Goal: Task Accomplishment & Management: Use online tool/utility

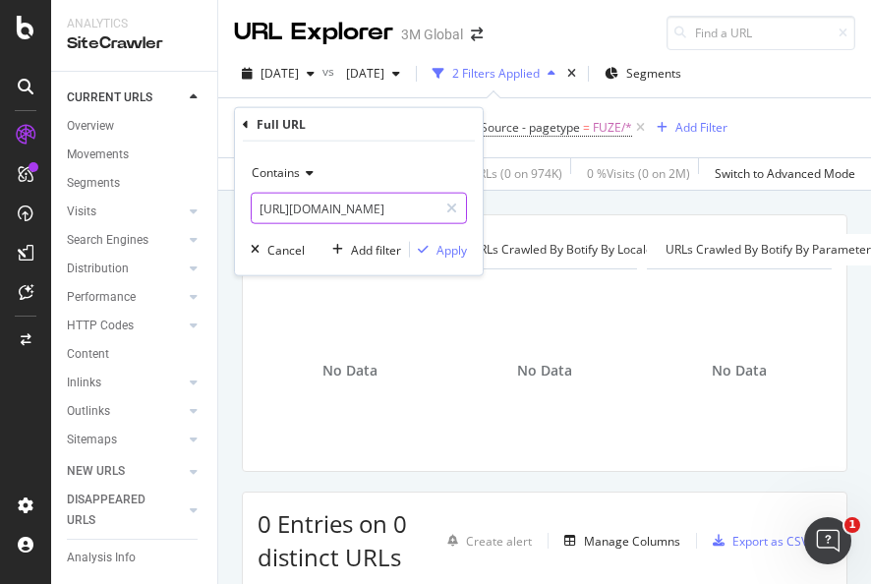
drag, startPoint x: 454, startPoint y: 206, endPoint x: 433, endPoint y: 204, distance: 20.7
click at [454, 206] on icon at bounding box center [451, 208] width 11 height 14
click at [419, 206] on input "text" at bounding box center [359, 208] width 214 height 31
paste input "[URL][DOMAIN_NAME]"
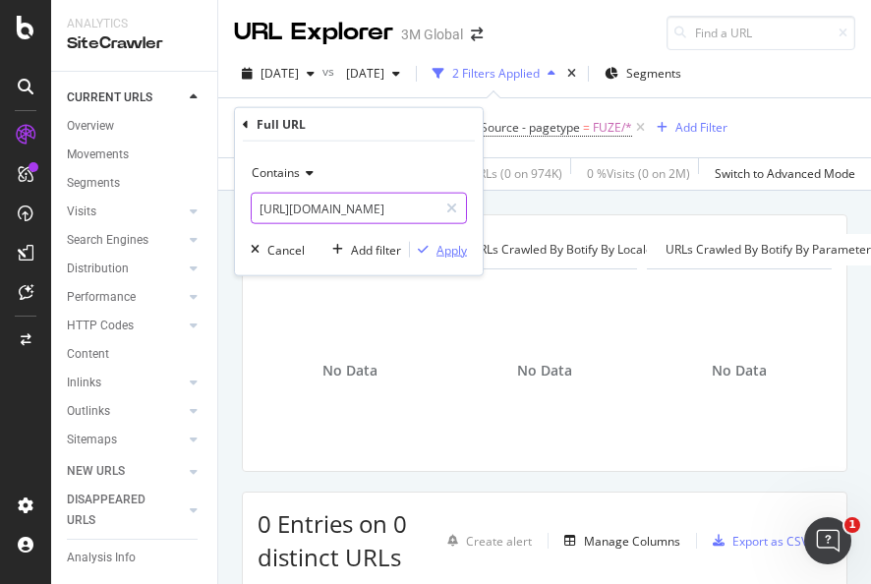
type input "[URL][DOMAIN_NAME]"
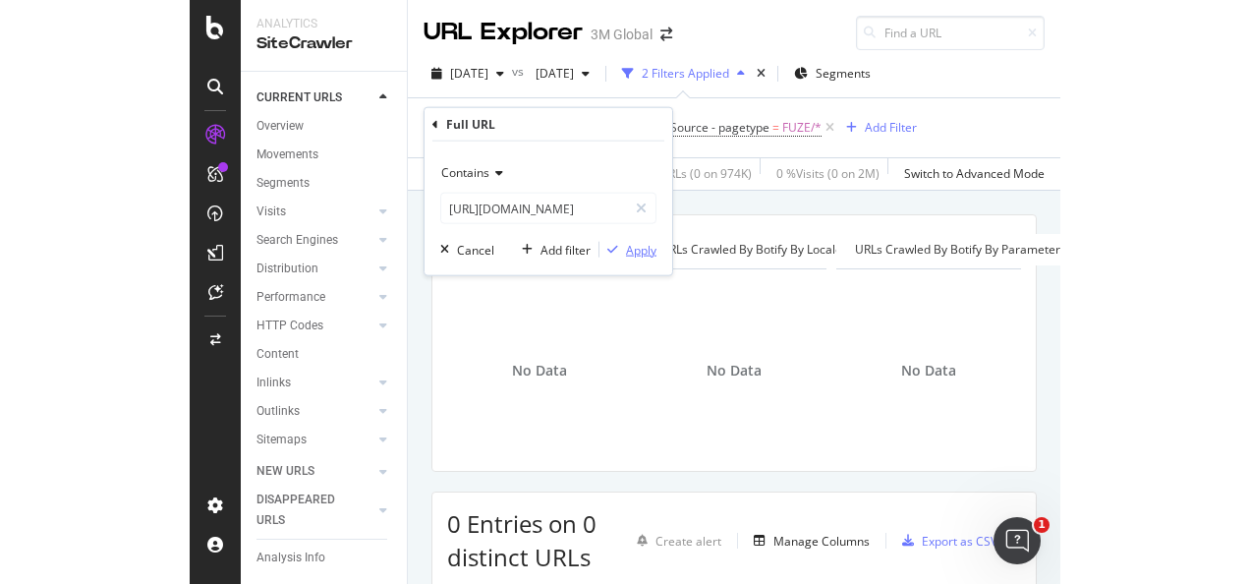
scroll to position [0, 0]
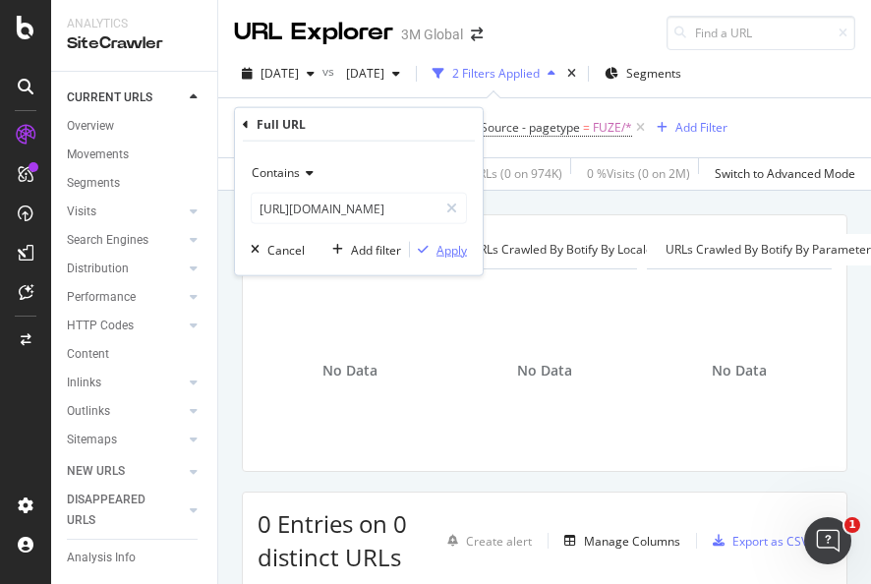
click at [439, 246] on div "Apply" at bounding box center [451, 249] width 30 height 17
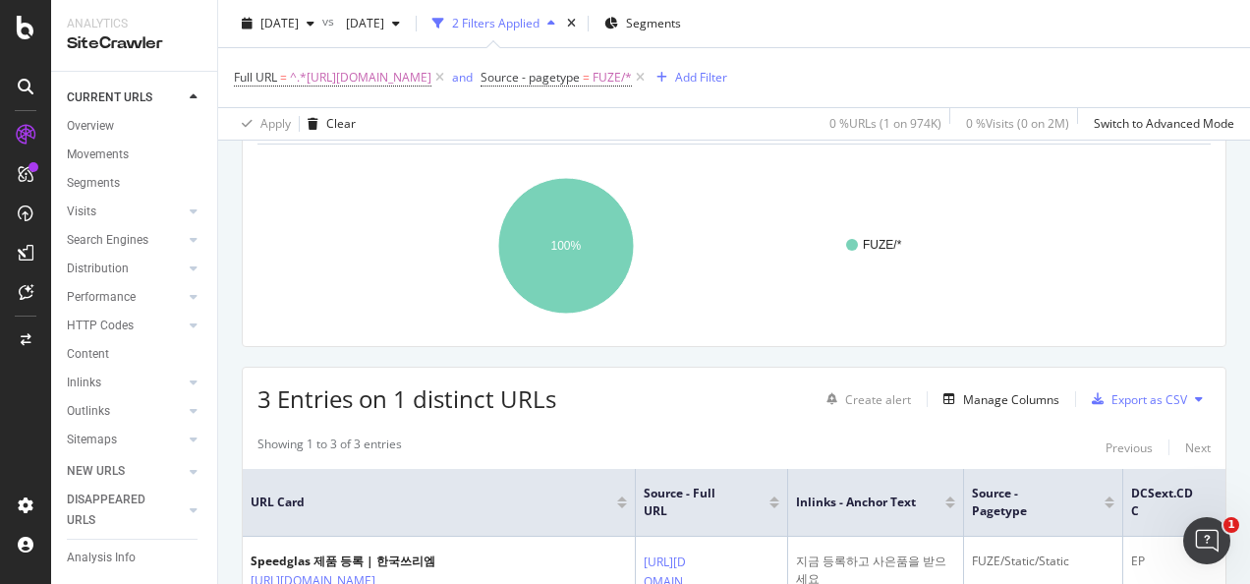
scroll to position [98, 0]
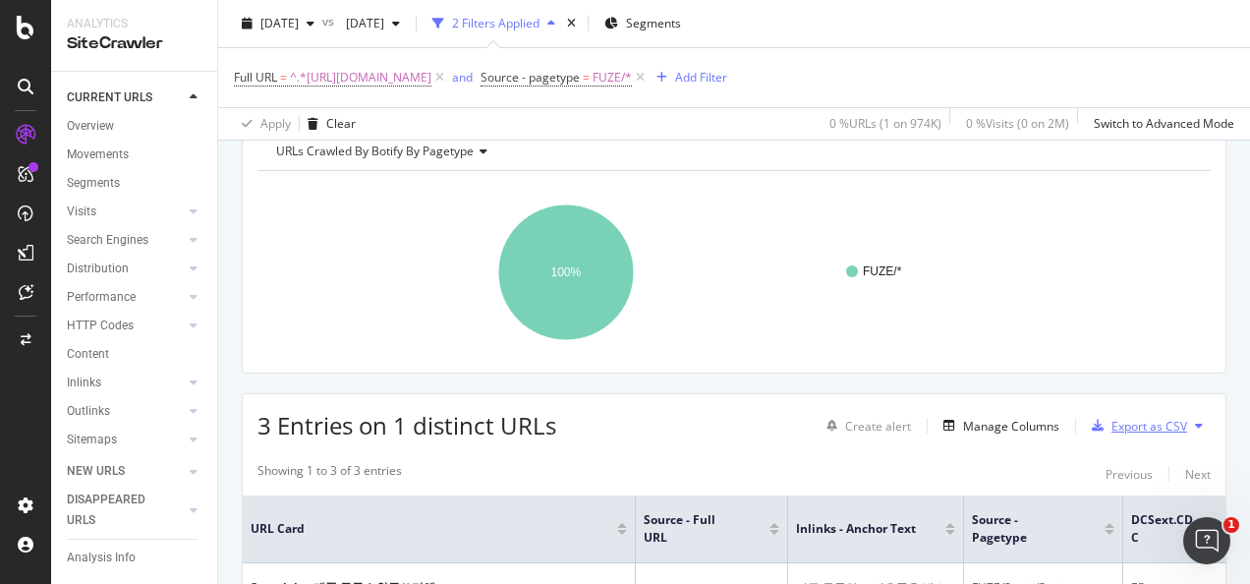
click at [870, 434] on div "Export as CSV" at bounding box center [1150, 426] width 76 height 17
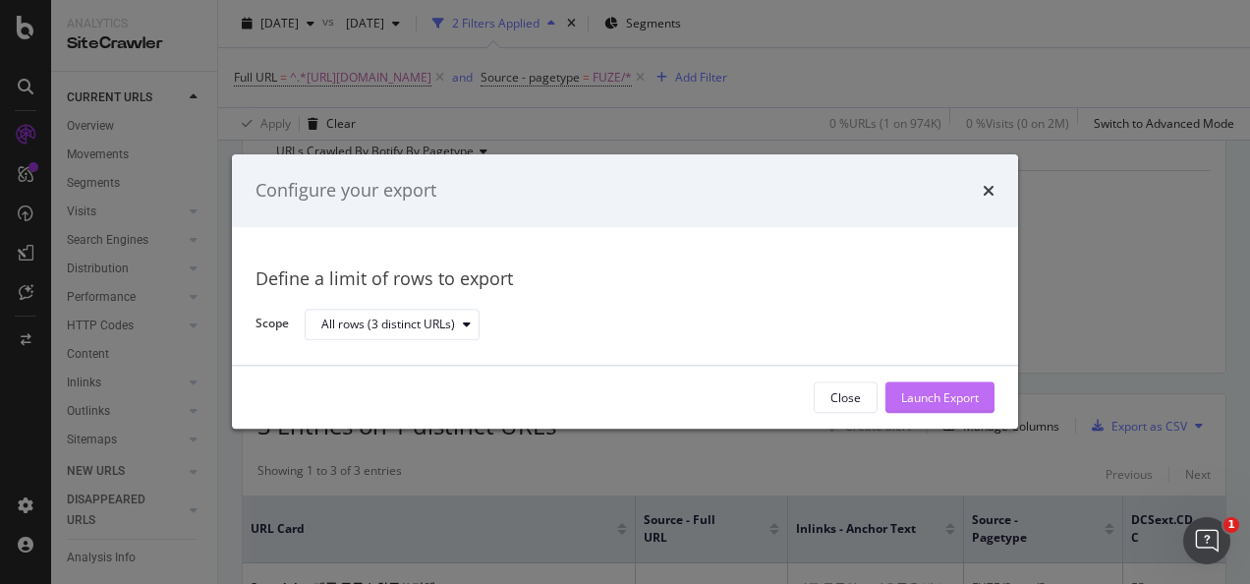
click at [870, 405] on div "Launch Export" at bounding box center [940, 397] width 78 height 17
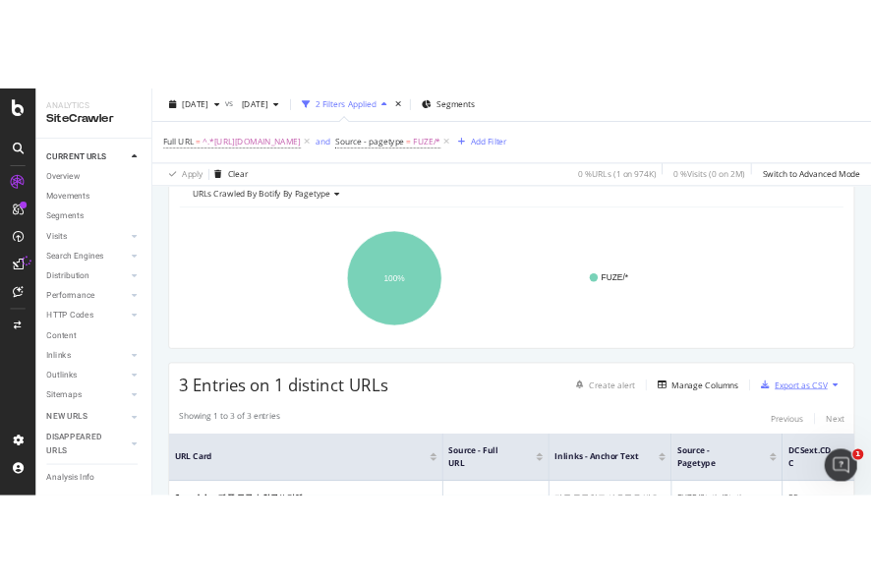
scroll to position [295, 0]
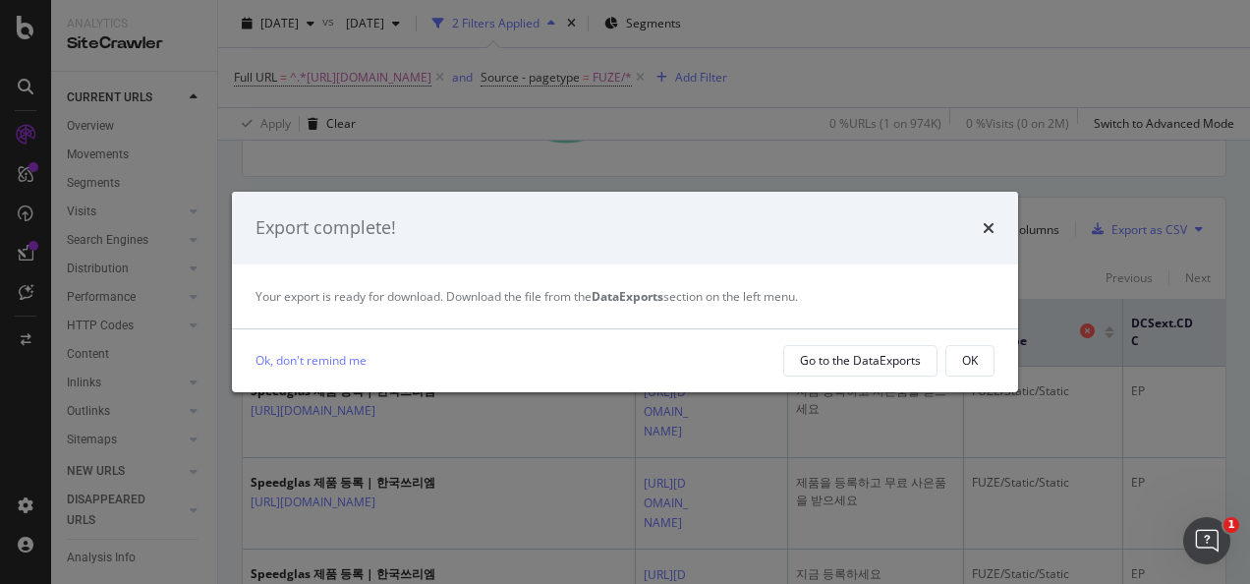
click at [870, 371] on button "OK" at bounding box center [970, 360] width 49 height 31
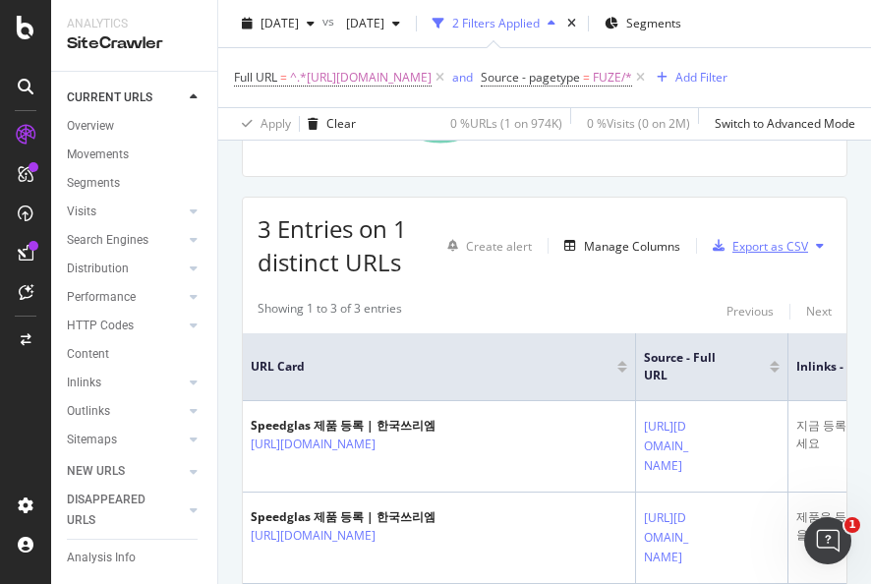
scroll to position [298, 0]
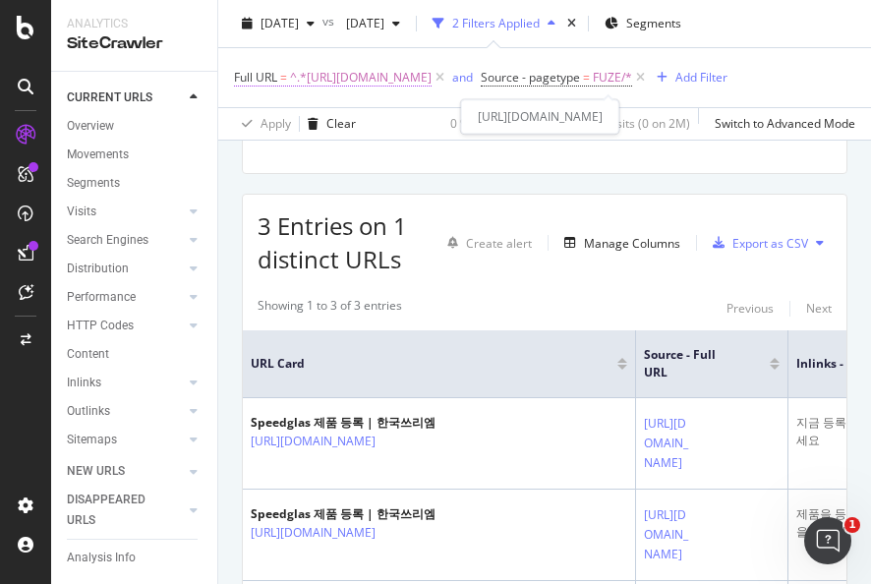
click at [431, 73] on span "^.*[URL][DOMAIN_NAME]" at bounding box center [361, 78] width 142 height 28
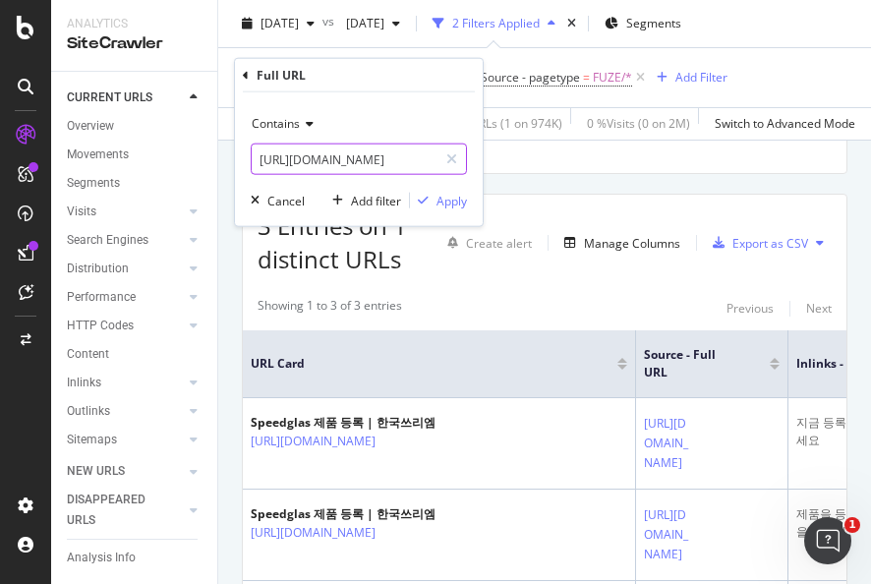
click at [446, 161] on div at bounding box center [451, 158] width 29 height 31
click at [399, 161] on input "text" at bounding box center [359, 158] width 214 height 31
paste input "[URL][DOMAIN_NAME]"
type input "[URL][DOMAIN_NAME]"
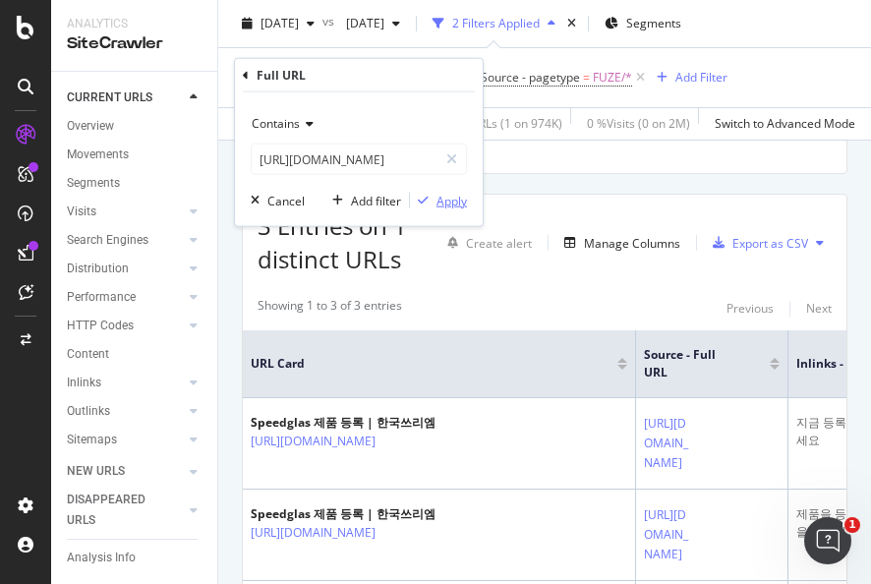
scroll to position [0, 0]
click at [439, 202] on div "Apply" at bounding box center [451, 200] width 30 height 17
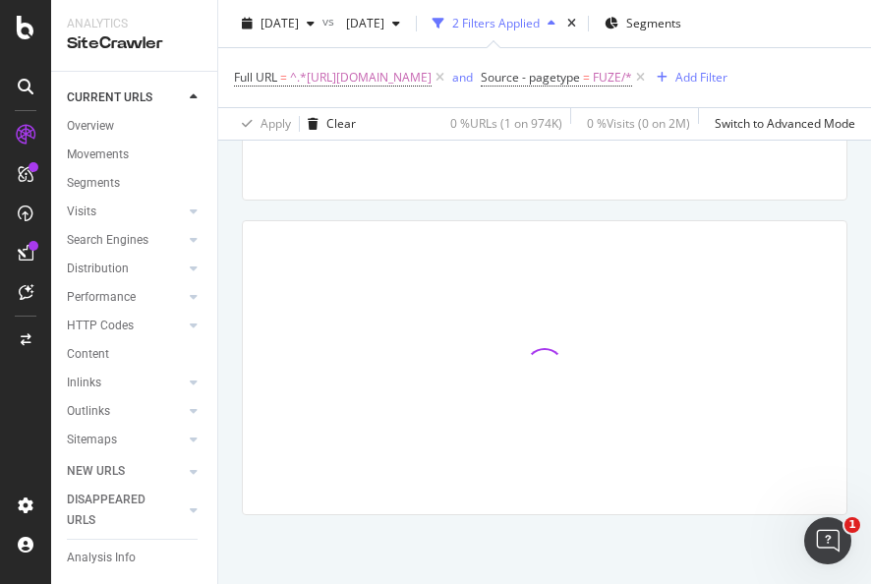
scroll to position [294, 0]
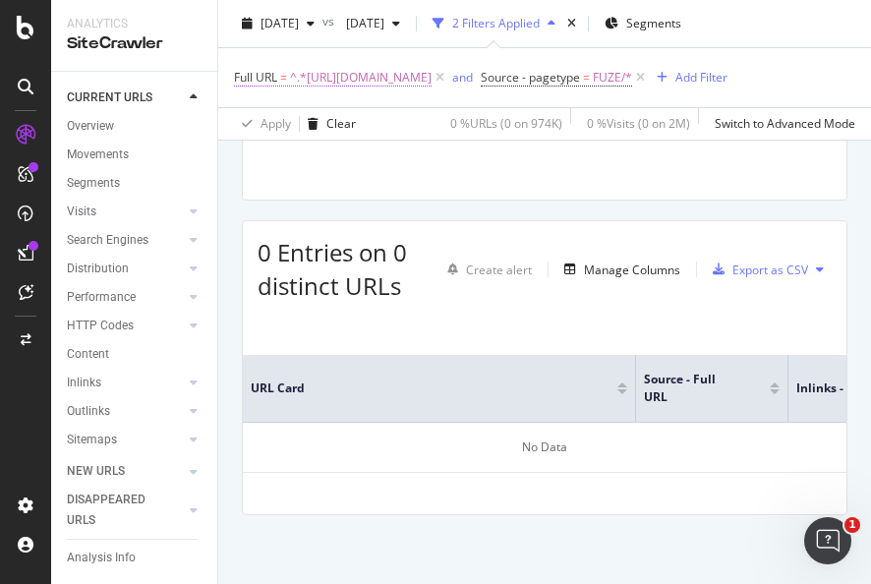
click at [431, 83] on span "^.*[URL][DOMAIN_NAME]" at bounding box center [361, 78] width 142 height 28
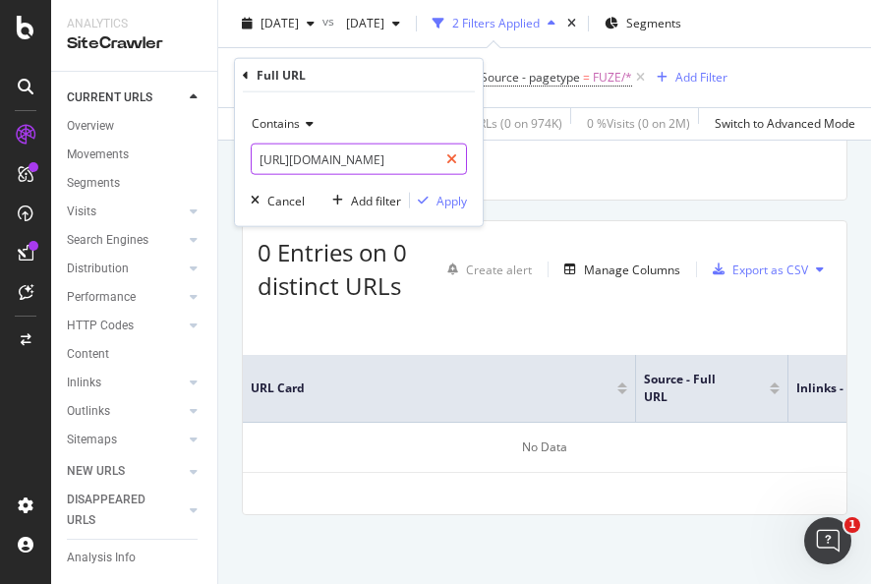
click at [454, 157] on icon at bounding box center [451, 159] width 11 height 14
click at [433, 156] on input "text" at bounding box center [359, 158] width 214 height 31
paste input "[URL][DOMAIN_NAME]"
type input "[URL][DOMAIN_NAME]"
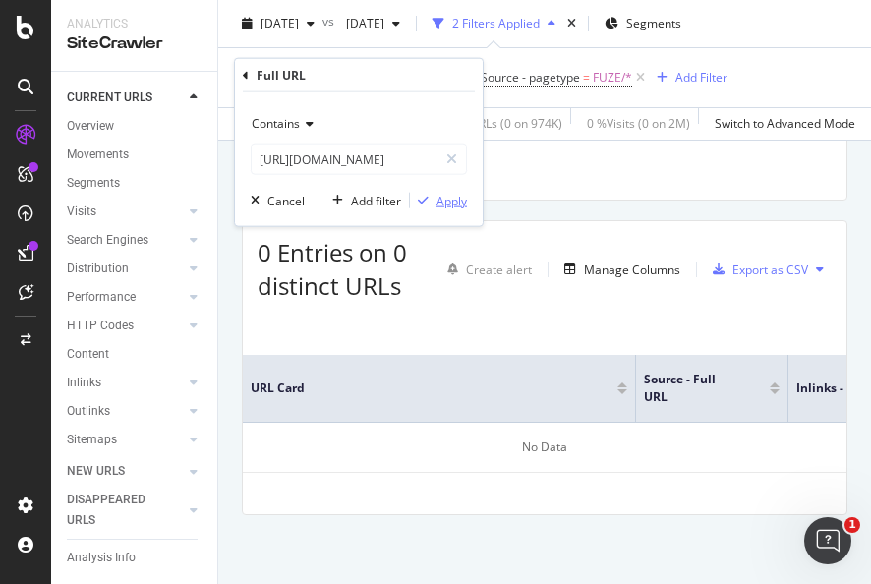
click at [437, 207] on div "Apply" at bounding box center [451, 200] width 30 height 17
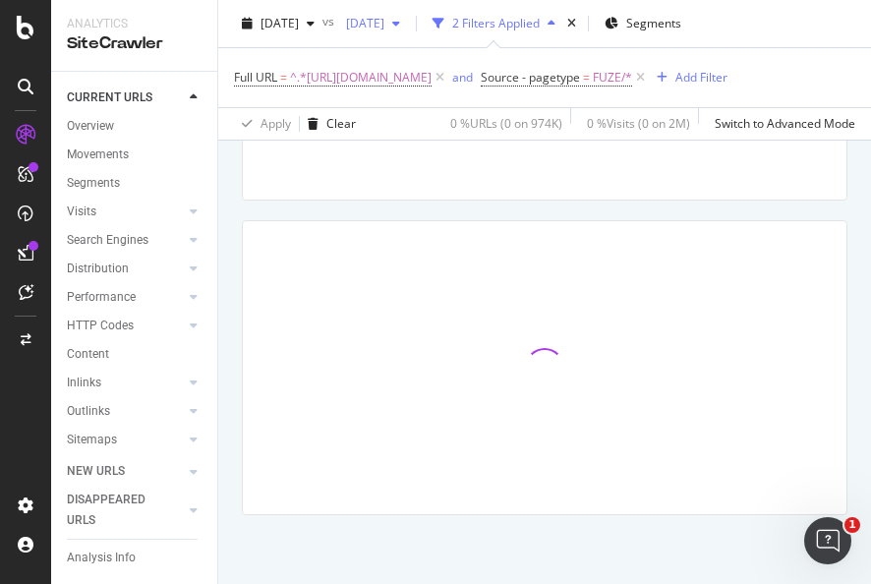
click at [384, 27] on span "[DATE]" at bounding box center [361, 23] width 46 height 17
click at [622, 91] on div "Full URL = ^.*[URL][DOMAIN_NAME] and Source - pagetype = FUZE/* Add Filter" at bounding box center [480, 78] width 493 height 28
click at [384, 25] on span "[DATE]" at bounding box center [361, 23] width 46 height 17
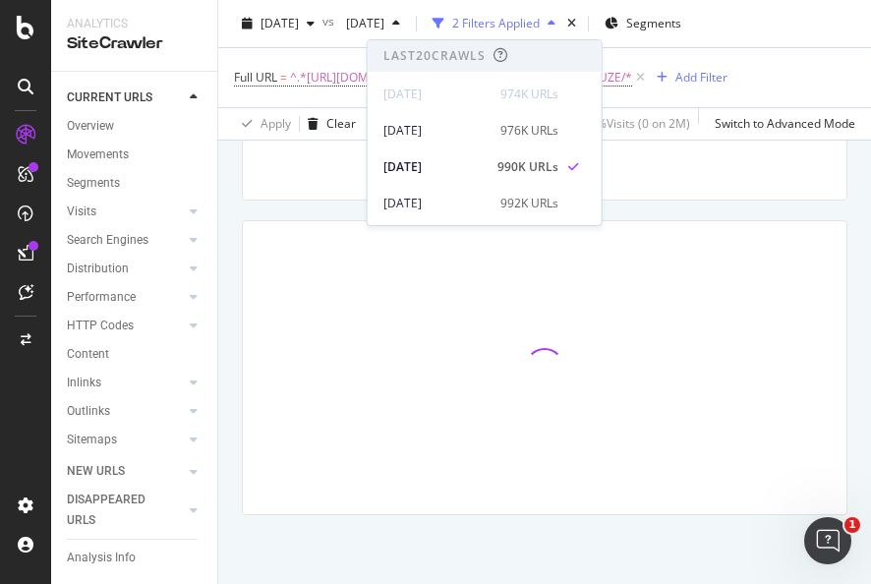
click at [727, 91] on div "Full URL = ^.*[URL][DOMAIN_NAME] and Source - pagetype = FUZE/* Add Filter" at bounding box center [480, 78] width 493 height 28
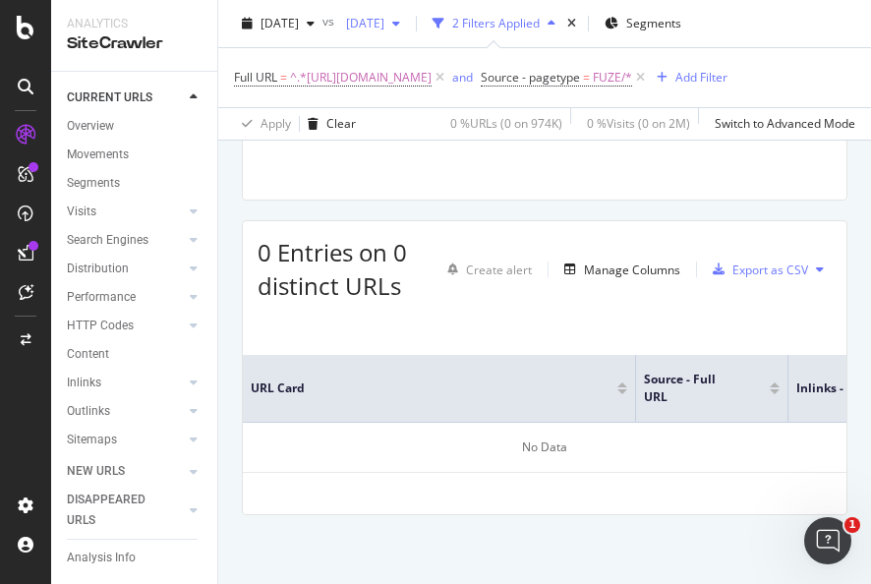
click at [408, 35] on div "[DATE]" at bounding box center [373, 23] width 70 height 29
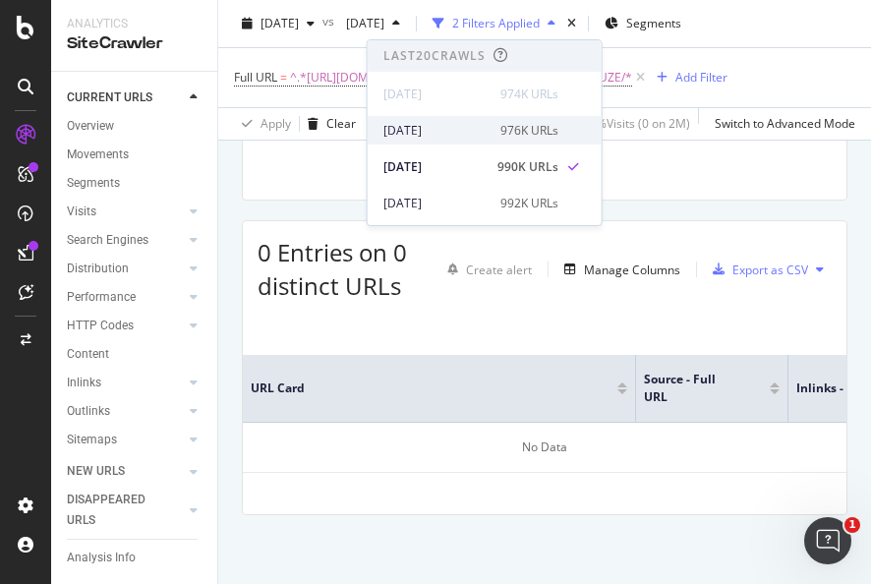
click at [437, 128] on div "[DATE]" at bounding box center [435, 131] width 105 height 18
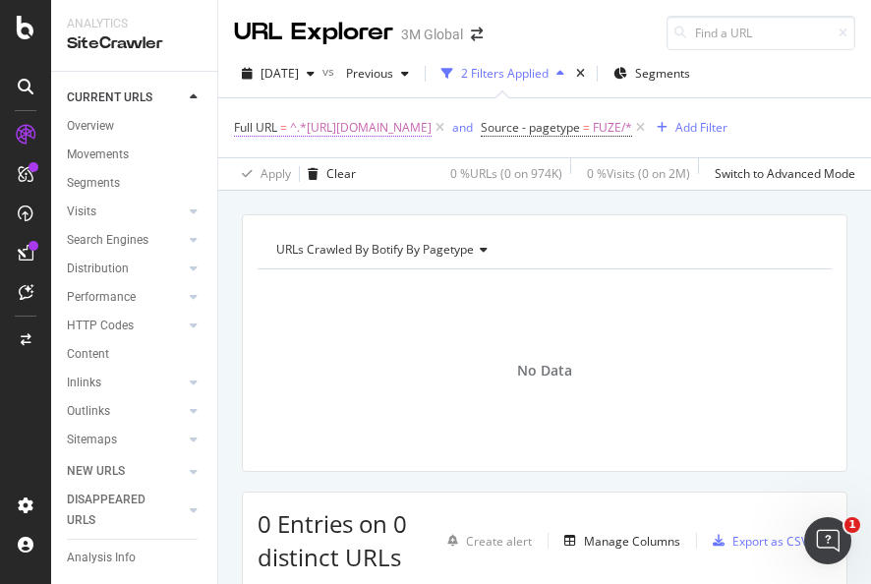
click at [431, 129] on span "^.*[URL][DOMAIN_NAME]" at bounding box center [361, 128] width 142 height 28
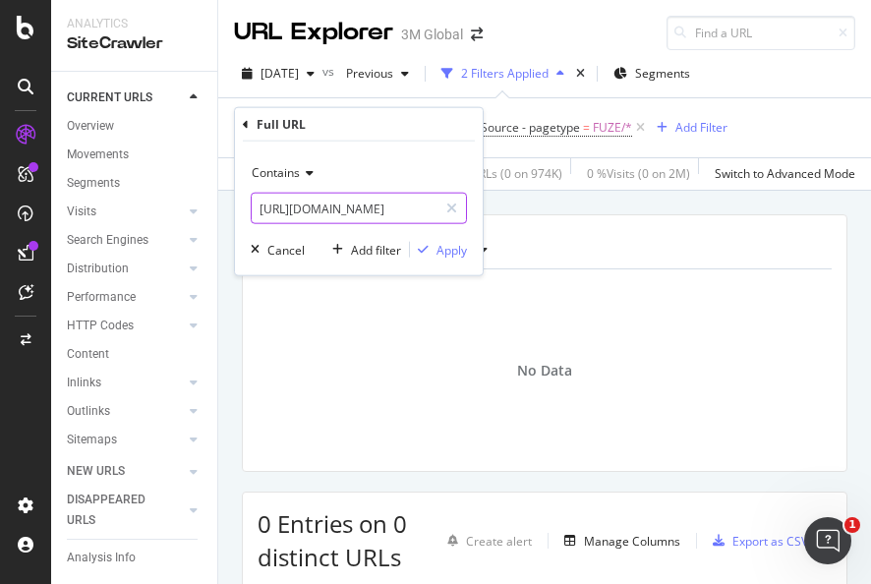
drag, startPoint x: 450, startPoint y: 212, endPoint x: 415, endPoint y: 209, distance: 35.5
click at [447, 211] on icon at bounding box center [451, 208] width 11 height 14
click at [407, 208] on input "text" at bounding box center [359, 208] width 214 height 31
paste input "[URL][DOMAIN_NAME]"
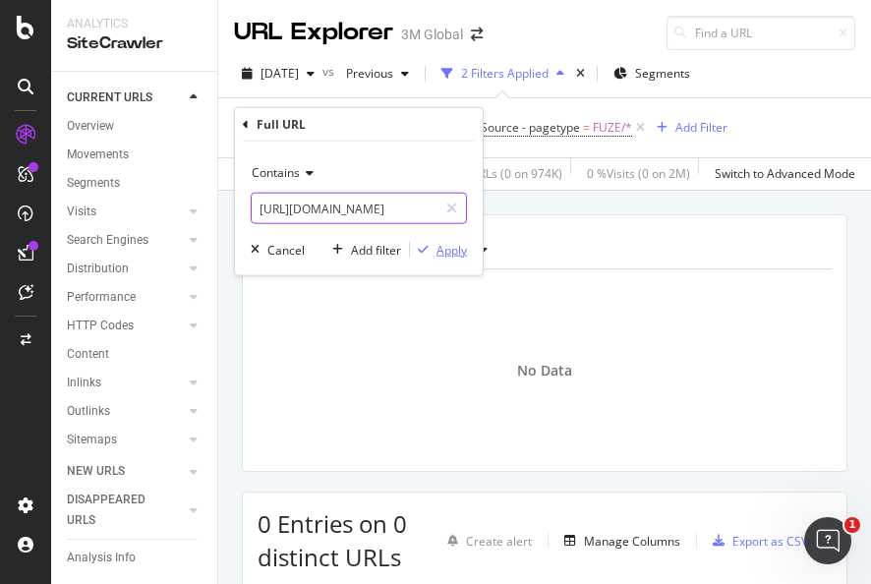
type input "[URL][DOMAIN_NAME]"
click at [452, 252] on div "Apply" at bounding box center [451, 249] width 30 height 17
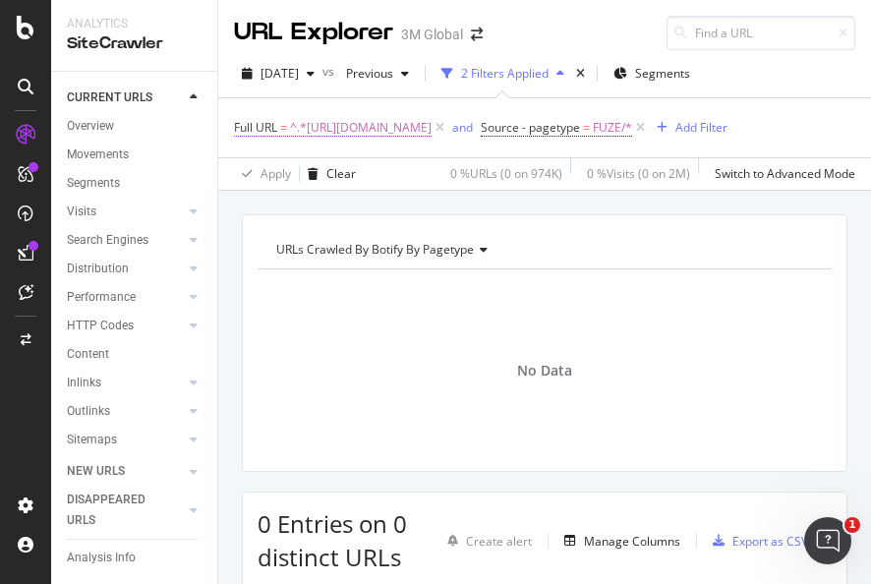
click at [431, 132] on span "^.*[URL][DOMAIN_NAME]" at bounding box center [361, 128] width 142 height 28
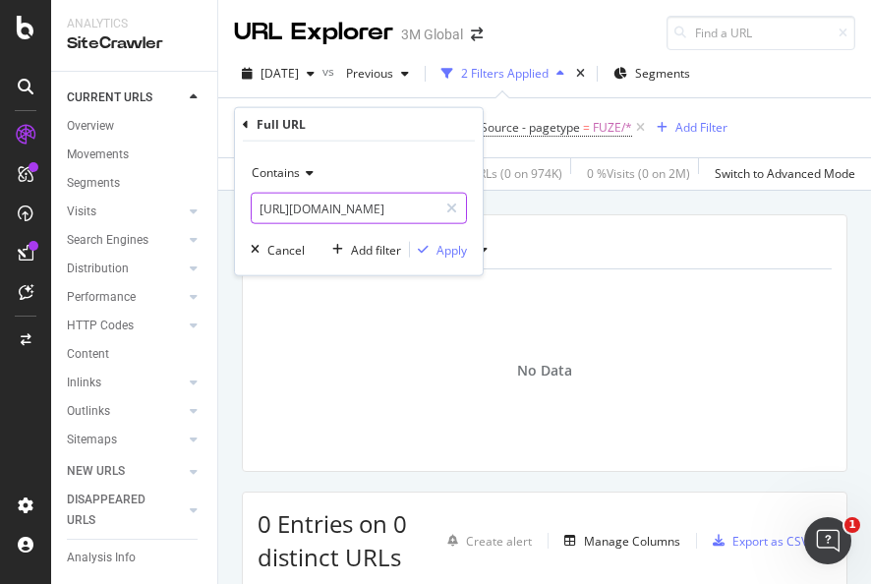
drag, startPoint x: 454, startPoint y: 207, endPoint x: 410, endPoint y: 212, distance: 44.5
click at [452, 207] on icon at bounding box center [451, 208] width 11 height 14
click at [410, 212] on input "text" at bounding box center [359, 208] width 214 height 31
paste input "[URL][DOMAIN_NAME]"
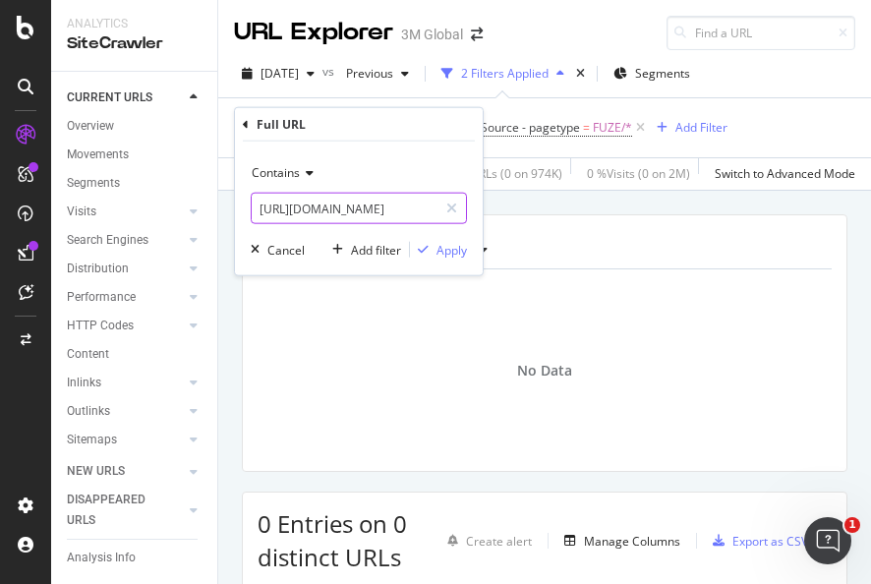
type input "[URL][DOMAIN_NAME]"
click at [442, 258] on div "Contains [URL][DOMAIN_NAME] Cancel Add filter Apply" at bounding box center [359, 209] width 248 height 134
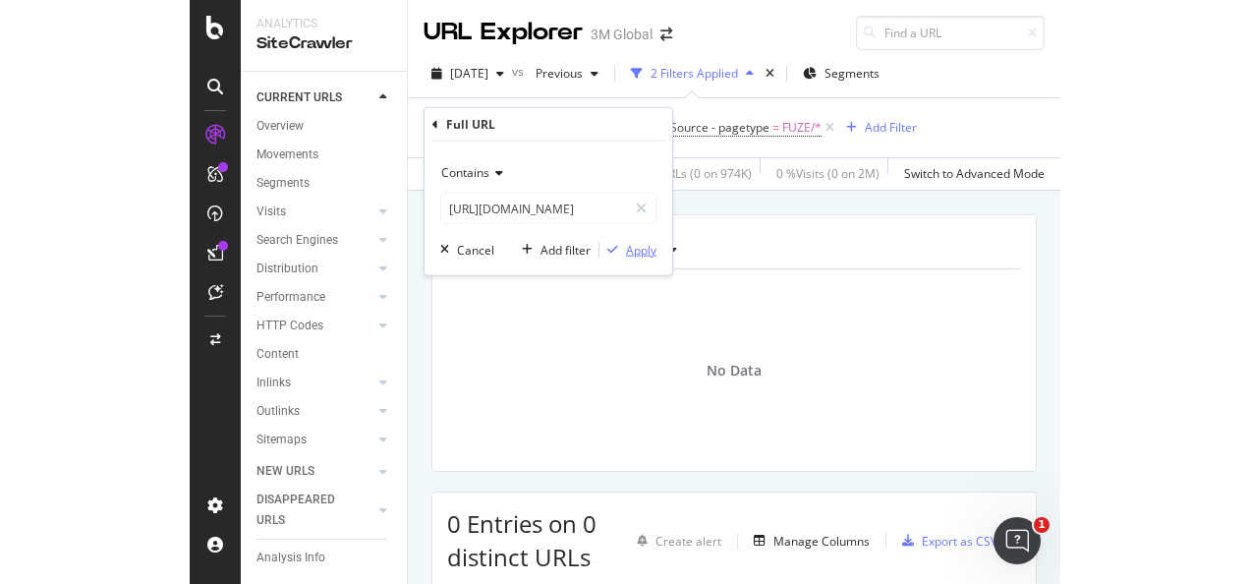
scroll to position [0, 0]
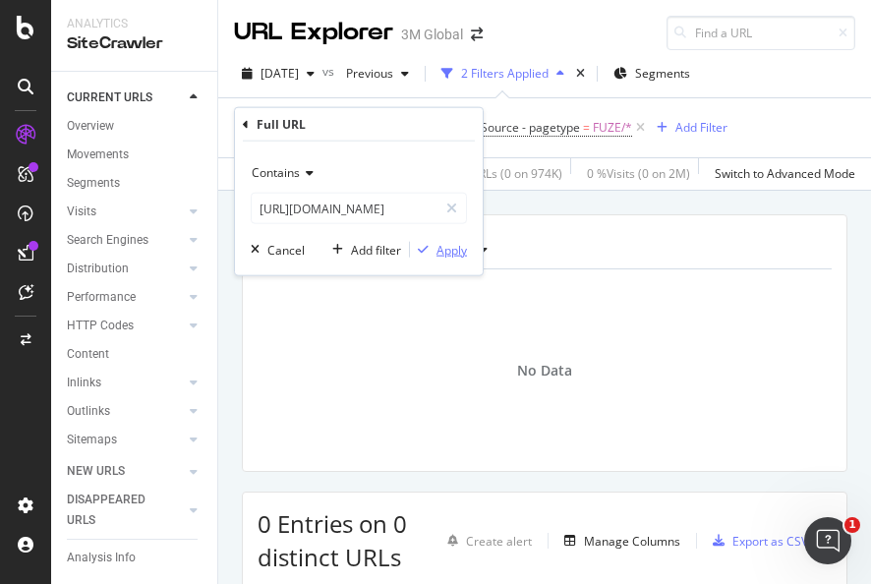
click at [442, 248] on div "Apply" at bounding box center [451, 249] width 30 height 17
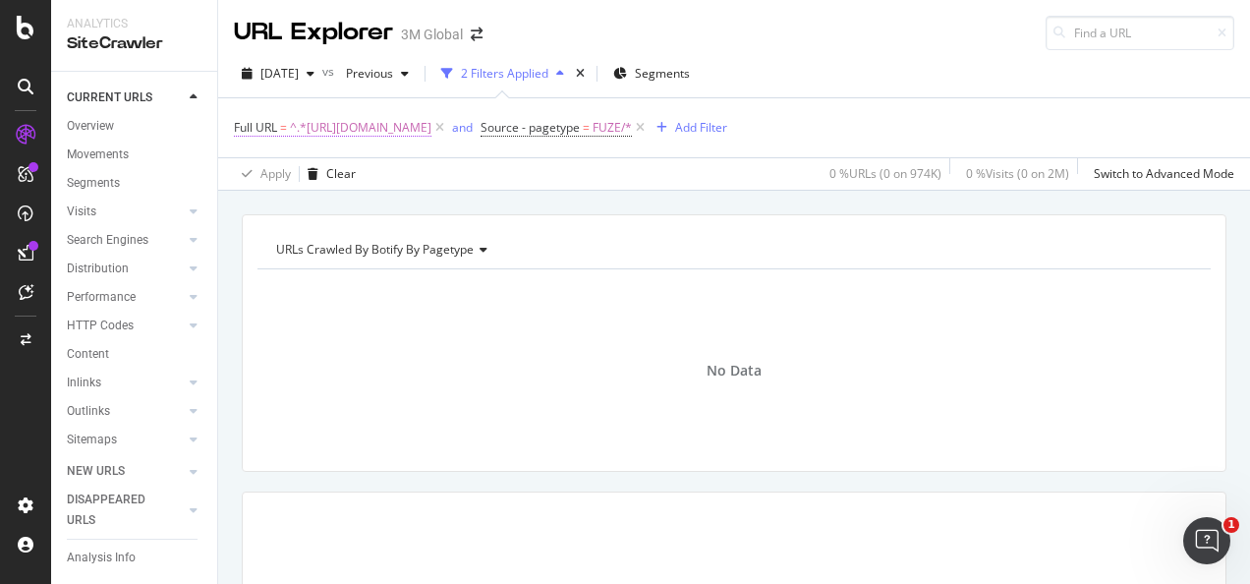
drag, startPoint x: 490, startPoint y: 127, endPoint x: 502, endPoint y: 141, distance: 18.1
click at [431, 127] on span "^.*[URL][DOMAIN_NAME]" at bounding box center [361, 128] width 142 height 28
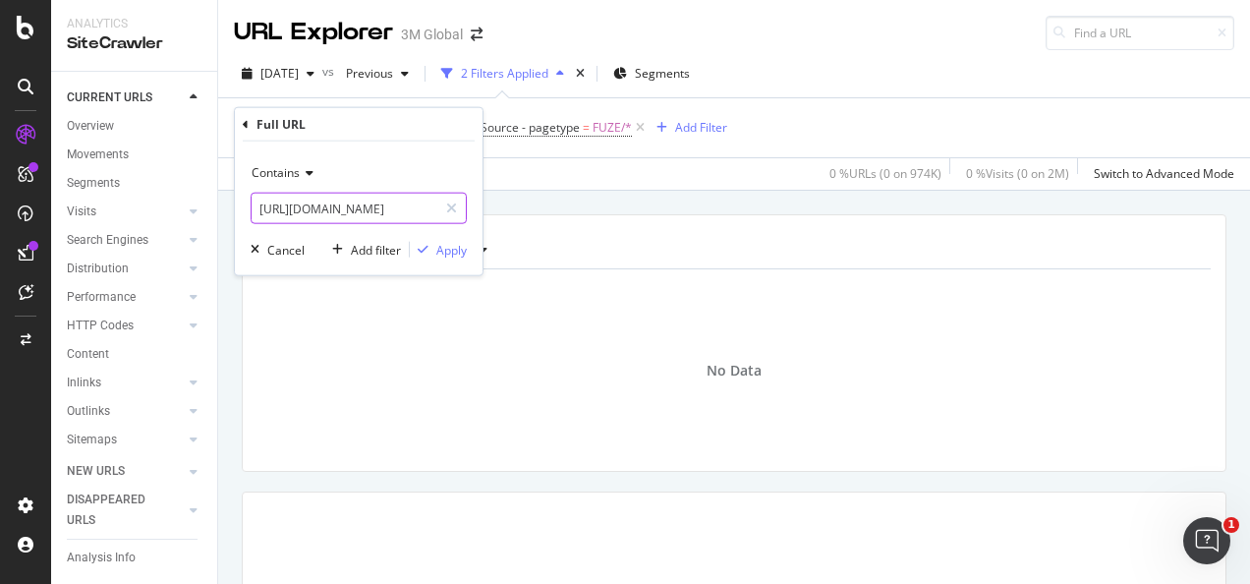
click at [453, 205] on icon at bounding box center [451, 208] width 11 height 14
click at [429, 204] on input "text" at bounding box center [359, 208] width 214 height 31
paste input "[URL][DOMAIN_NAME]"
type input "[URL][DOMAIN_NAME]"
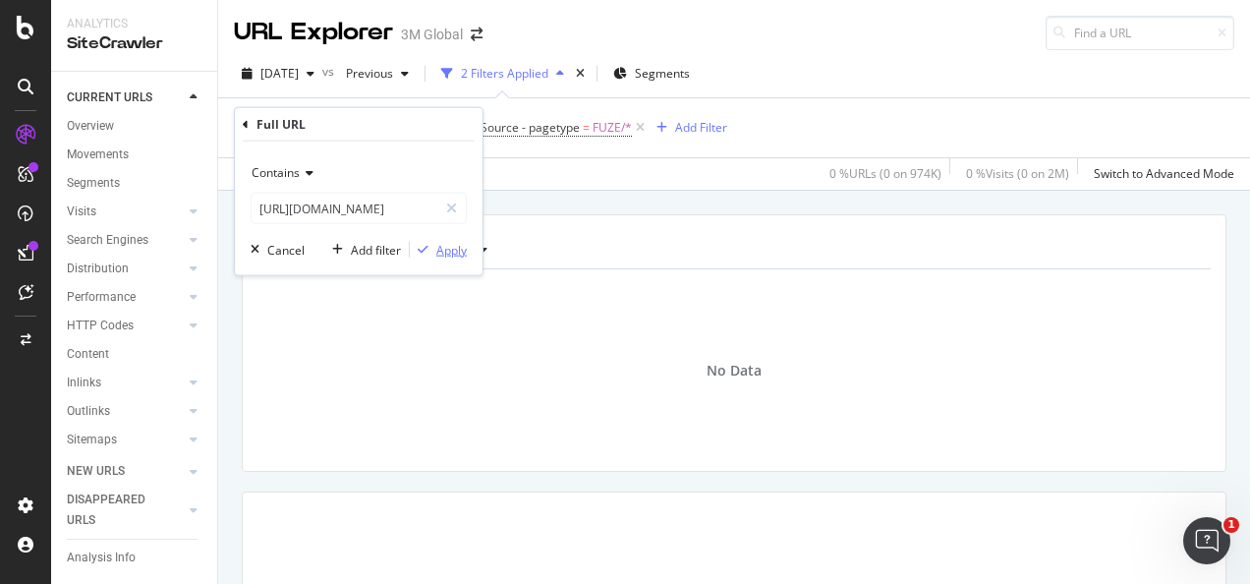
click at [438, 248] on div "Apply" at bounding box center [451, 249] width 30 height 17
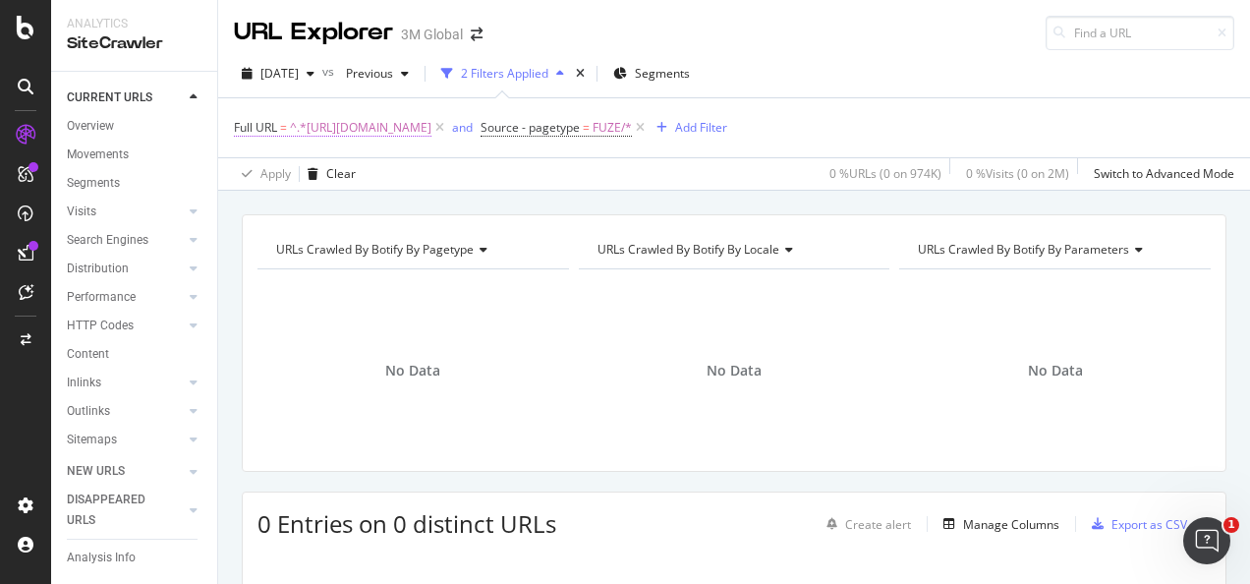
click at [431, 120] on span "^.*[URL][DOMAIN_NAME]" at bounding box center [361, 128] width 142 height 28
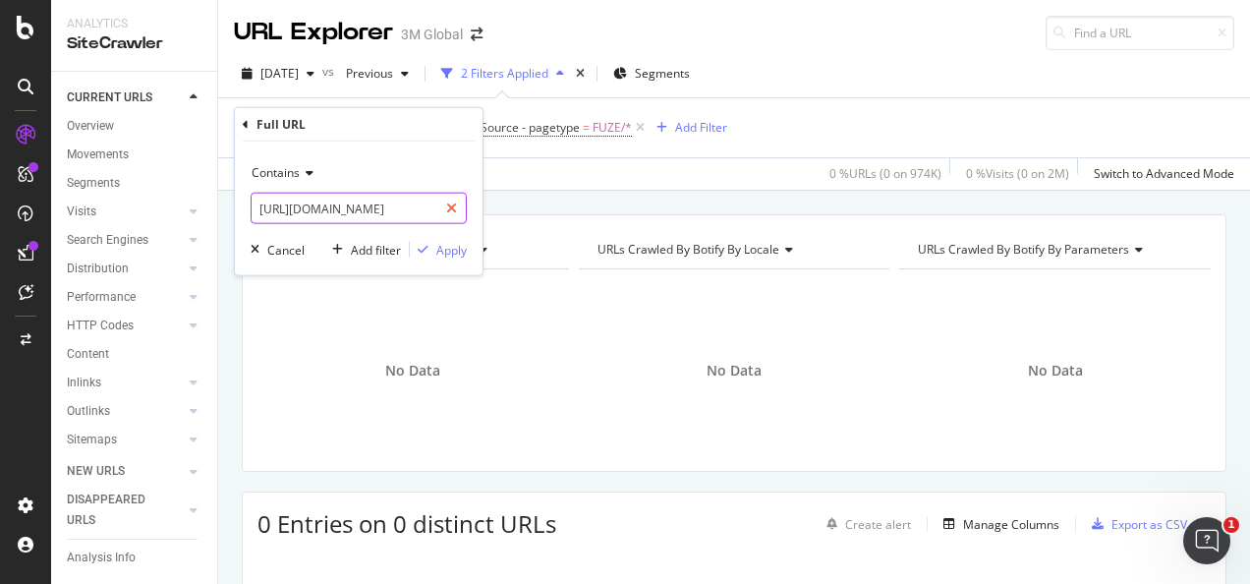
click at [456, 205] on icon at bounding box center [451, 208] width 11 height 14
click at [436, 205] on input "text" at bounding box center [359, 208] width 214 height 31
paste input "[URL][DOMAIN_NAME]"
type input "[URL][DOMAIN_NAME]"
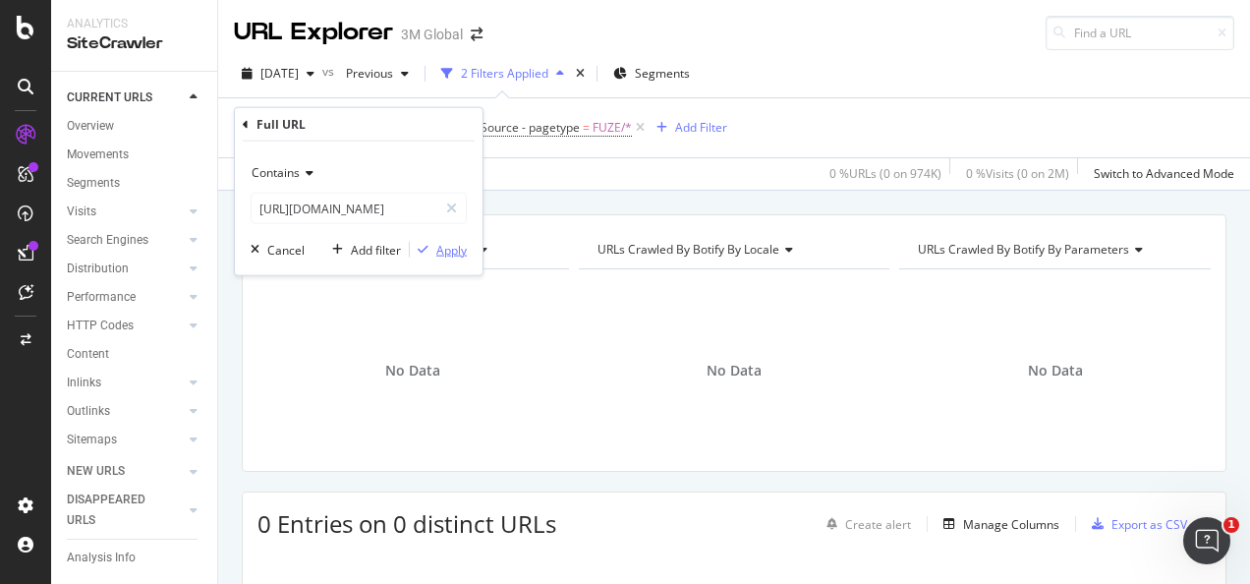
scroll to position [0, 0]
click at [452, 250] on div "Apply" at bounding box center [451, 249] width 30 height 17
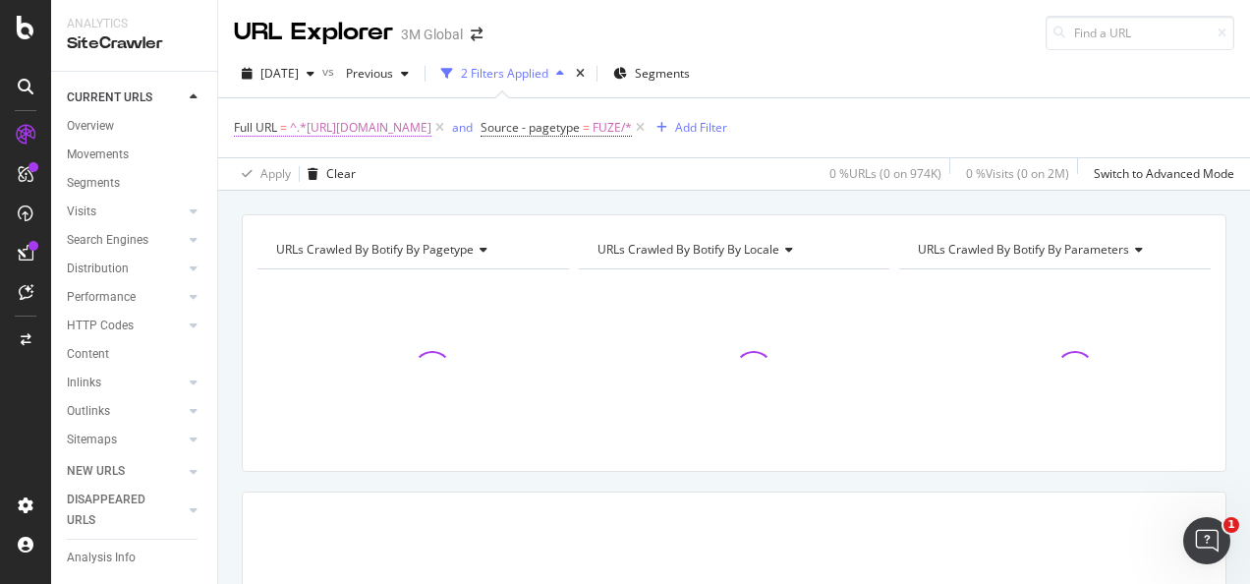
click at [431, 128] on span "^.*[URL][DOMAIN_NAME]" at bounding box center [361, 128] width 142 height 28
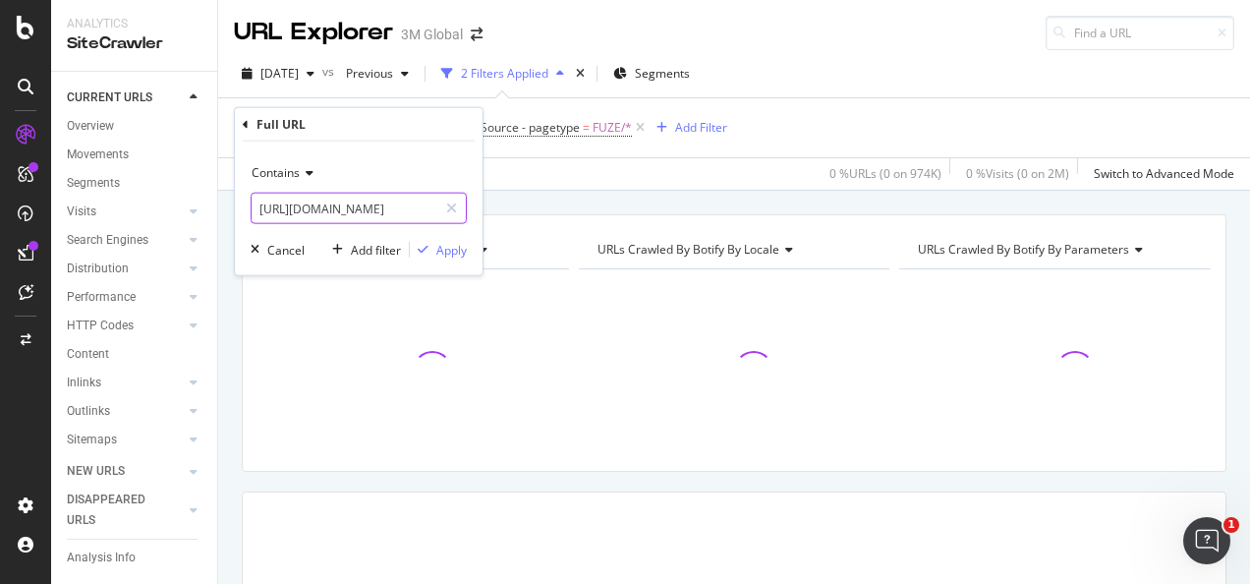
click at [452, 201] on icon at bounding box center [451, 208] width 11 height 14
click at [416, 211] on input "text" at bounding box center [359, 208] width 214 height 31
click at [625, 202] on div "URLs Crawled By Botify By pagetype Chart (by Value) Table Expand Export as CSV …" at bounding box center [734, 214] width 1032 height 47
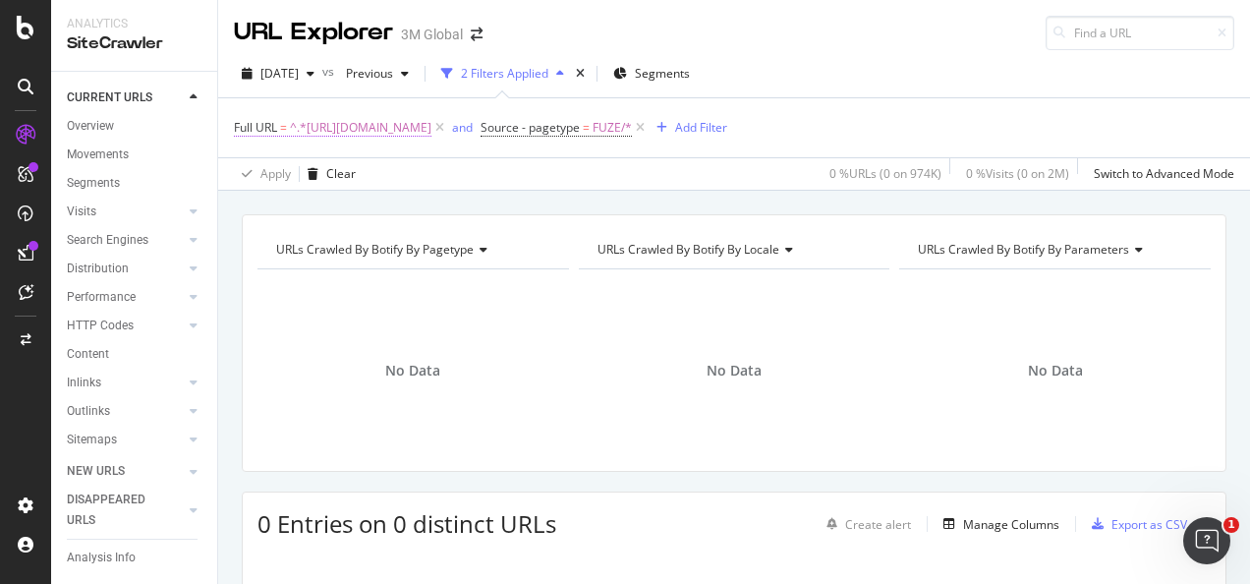
click at [431, 129] on span "^.*[URL][DOMAIN_NAME]" at bounding box center [361, 128] width 142 height 28
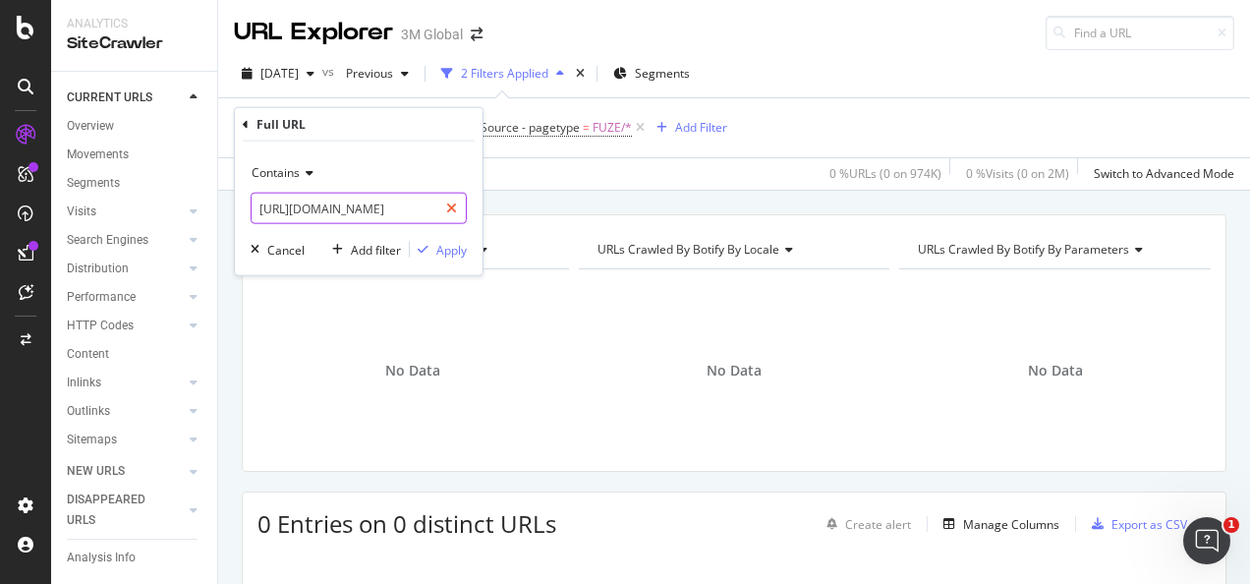
click at [453, 201] on icon at bounding box center [451, 208] width 11 height 14
click at [423, 204] on input "text" at bounding box center [359, 208] width 214 height 31
paste input "[URL][DOMAIN_NAME]"
type input "[URL][DOMAIN_NAME]"
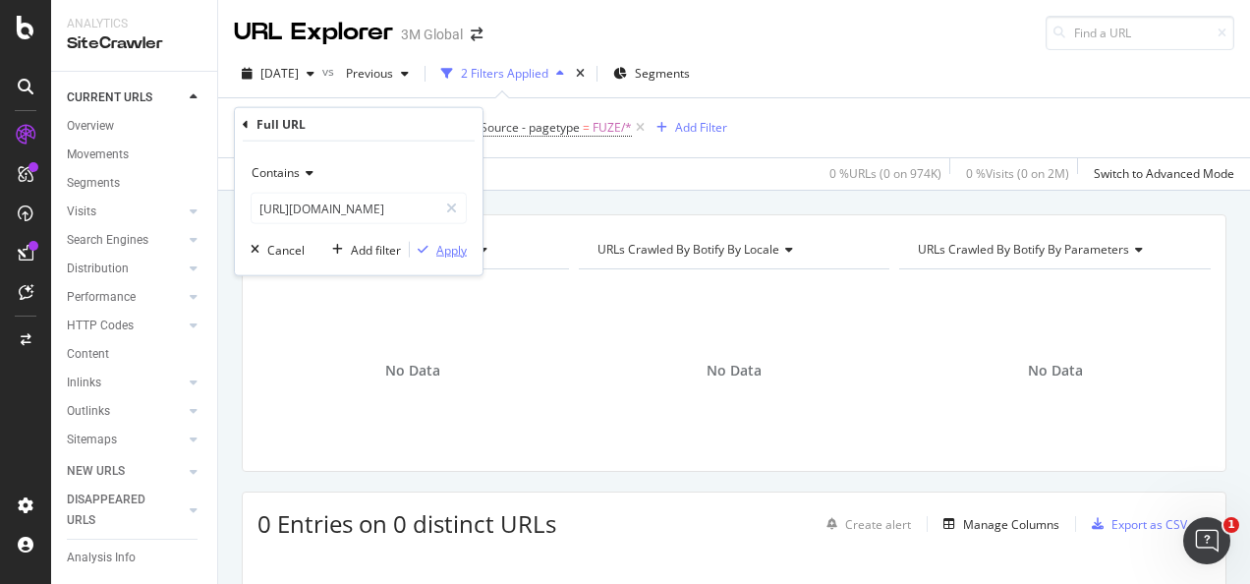
scroll to position [0, 0]
click at [452, 242] on div "Apply" at bounding box center [451, 249] width 30 height 17
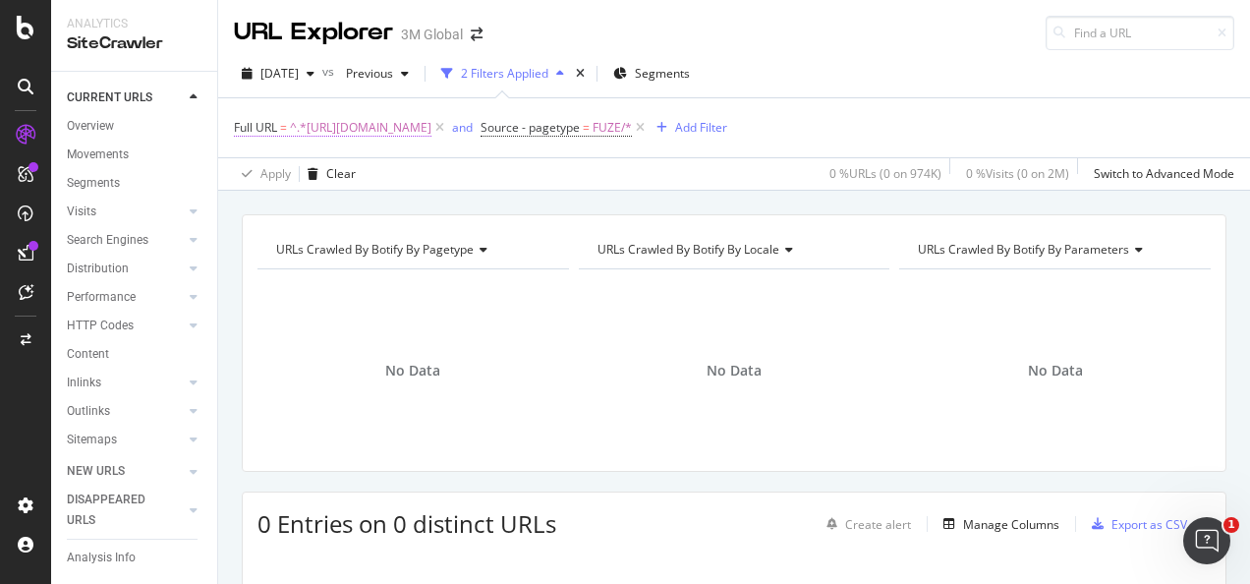
click at [431, 122] on span "^.*[URL][DOMAIN_NAME]" at bounding box center [361, 128] width 142 height 28
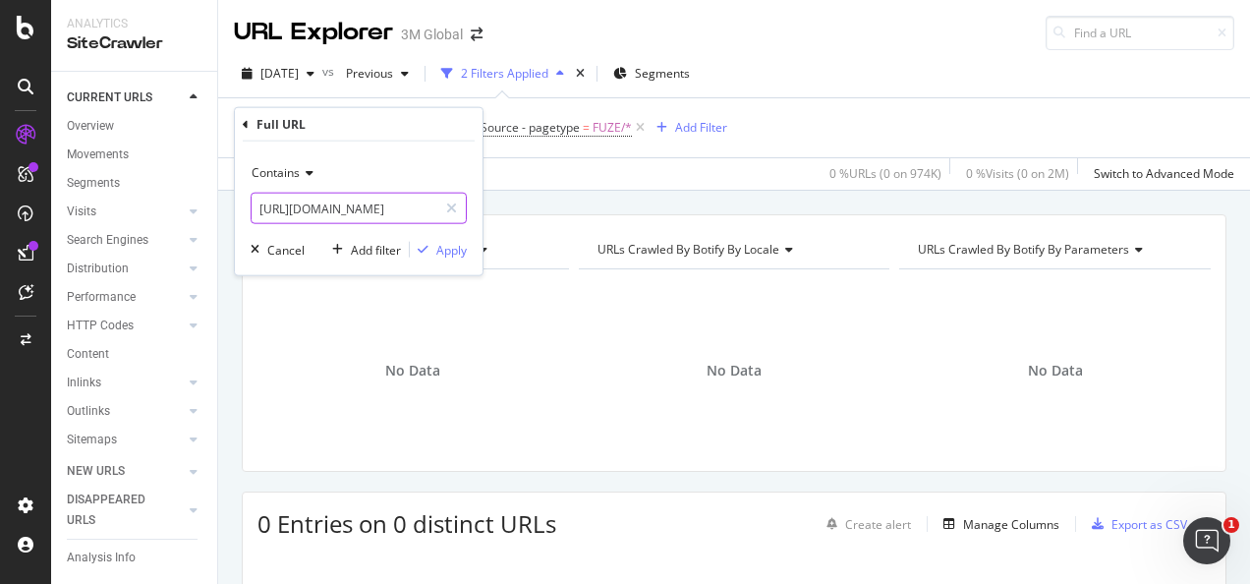
click at [450, 210] on icon at bounding box center [451, 208] width 11 height 14
click at [417, 210] on input "text" at bounding box center [359, 208] width 214 height 31
paste input "[URL][DOMAIN_NAME]"
type input "[URL][DOMAIN_NAME]"
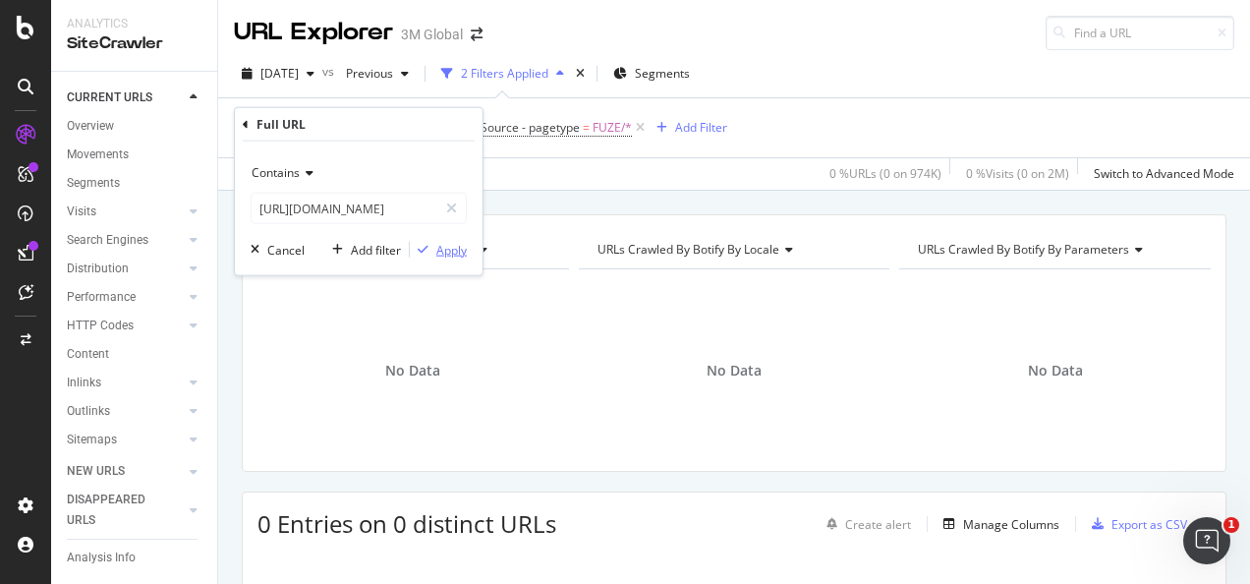
scroll to position [0, 0]
click at [444, 240] on button "Apply" at bounding box center [438, 250] width 57 height 20
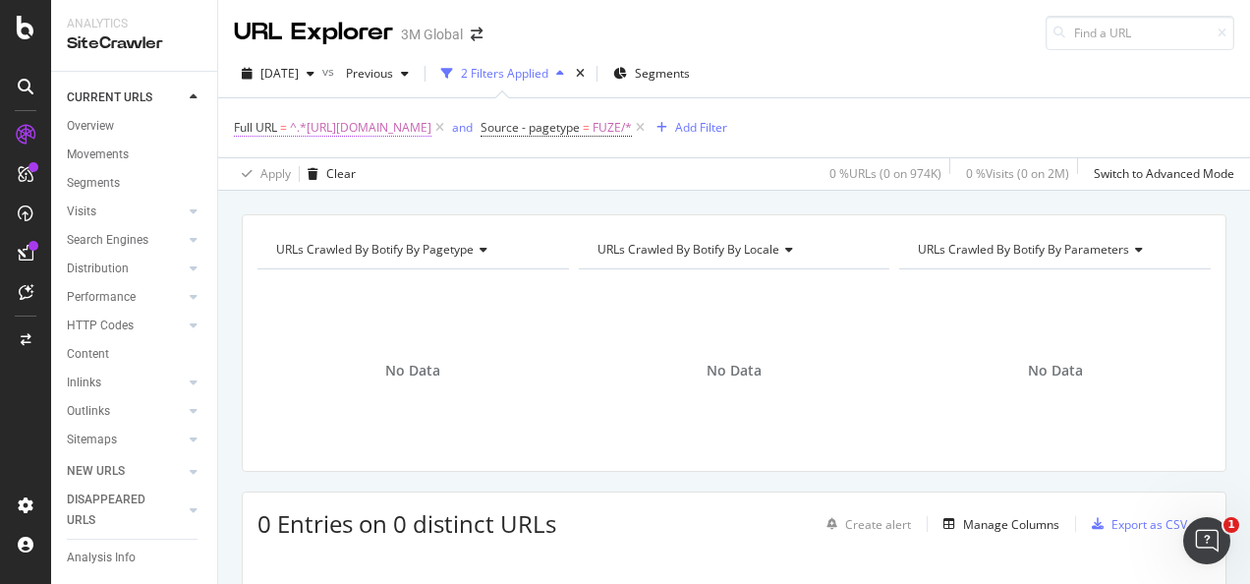
click at [431, 127] on span "^.*[URL][DOMAIN_NAME]" at bounding box center [361, 128] width 142 height 28
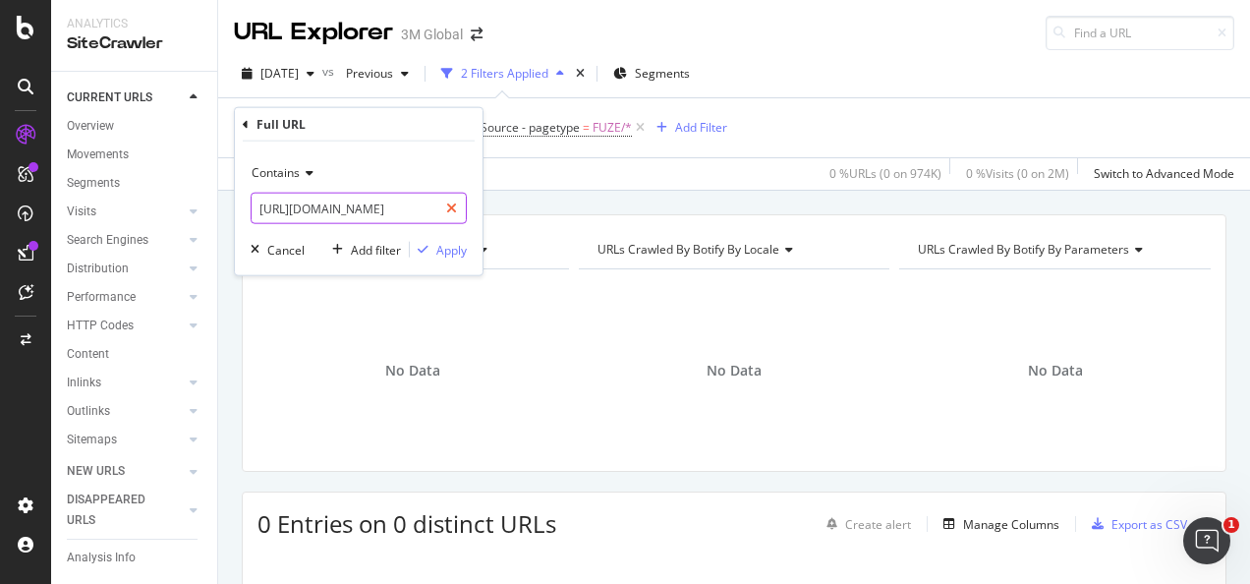
click at [448, 210] on icon at bounding box center [451, 208] width 11 height 14
click at [411, 212] on input "text" at bounding box center [345, 208] width 186 height 31
paste input "[URL][DOMAIN_NAME]"
type input "[URL][DOMAIN_NAME]"
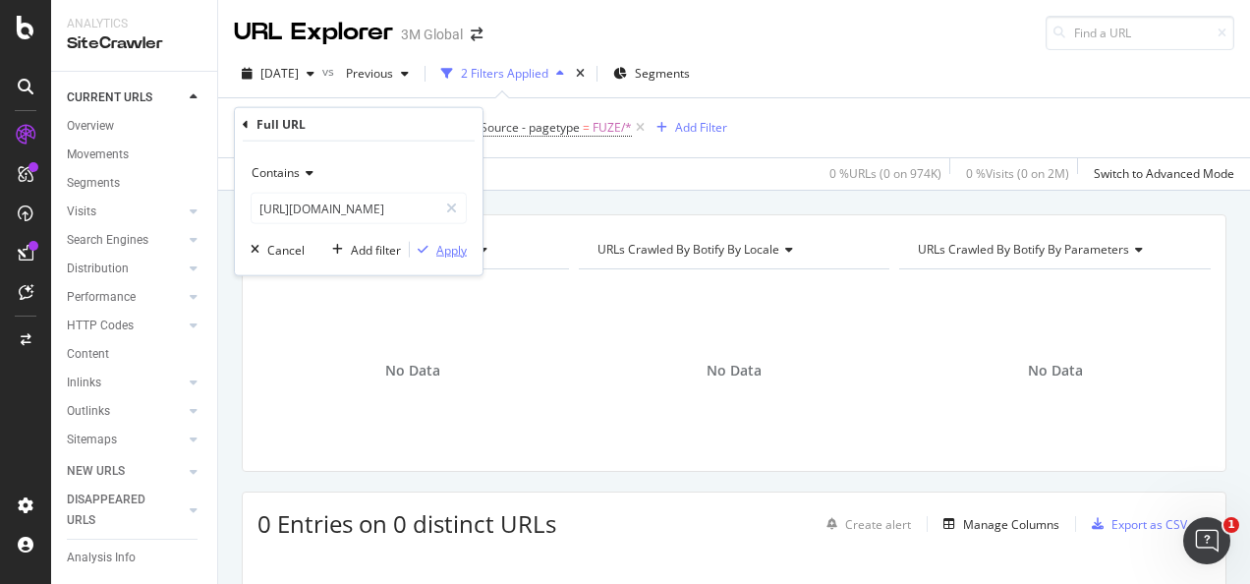
scroll to position [0, 0]
click at [445, 247] on div "Apply" at bounding box center [451, 249] width 30 height 17
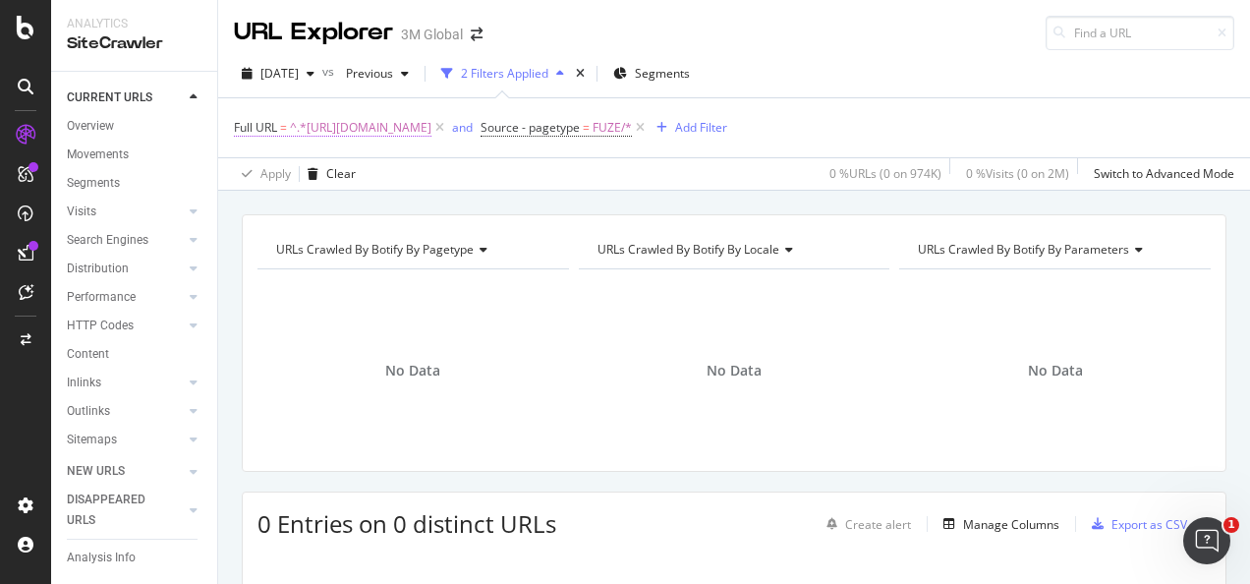
click at [431, 123] on span "^.*[URL][DOMAIN_NAME]" at bounding box center [361, 128] width 142 height 28
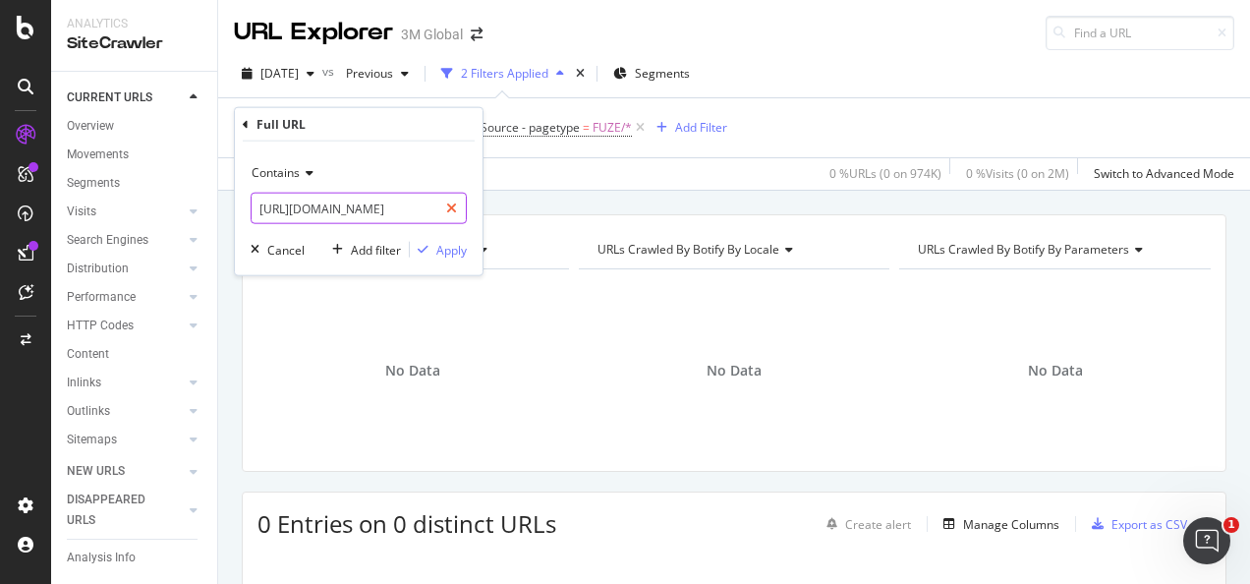
click at [460, 197] on div at bounding box center [451, 208] width 29 height 31
click at [417, 208] on input "text" at bounding box center [359, 208] width 214 height 31
paste input "[URL][DOMAIN_NAME]"
type input "[URL][DOMAIN_NAME]"
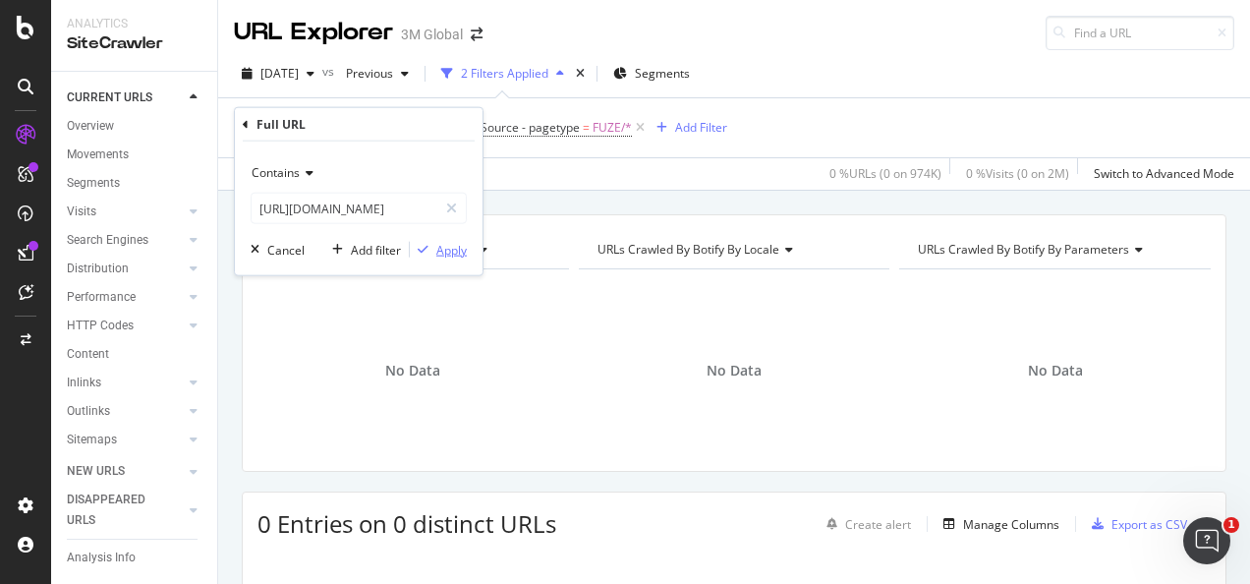
click at [444, 244] on div "Apply" at bounding box center [451, 249] width 30 height 17
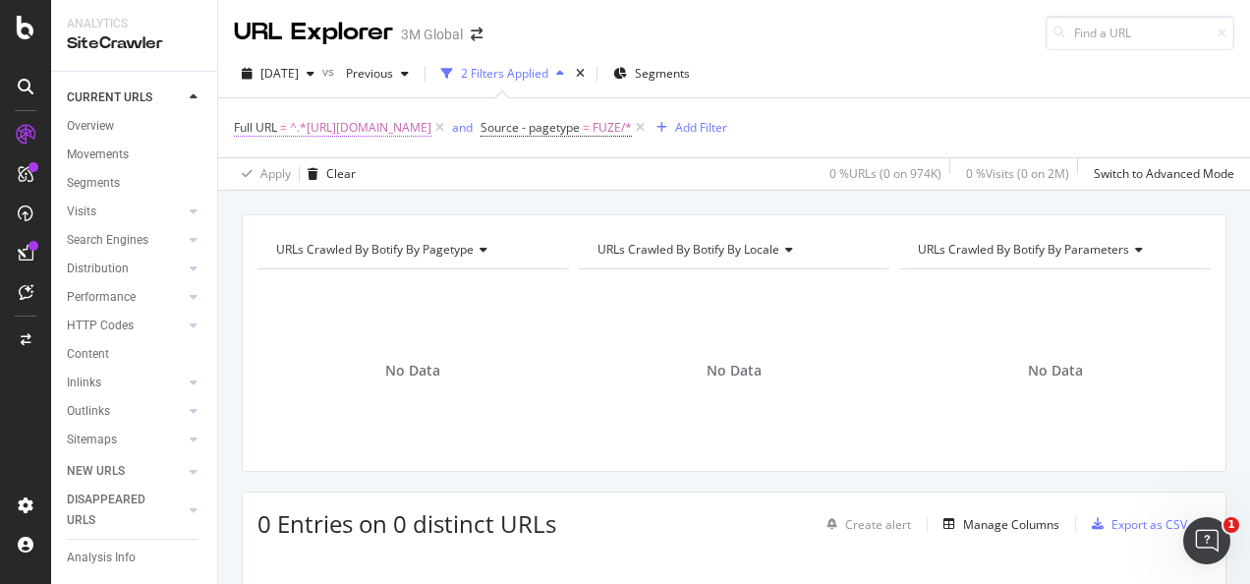
click at [431, 135] on span "^.*[URL][DOMAIN_NAME]" at bounding box center [361, 128] width 142 height 28
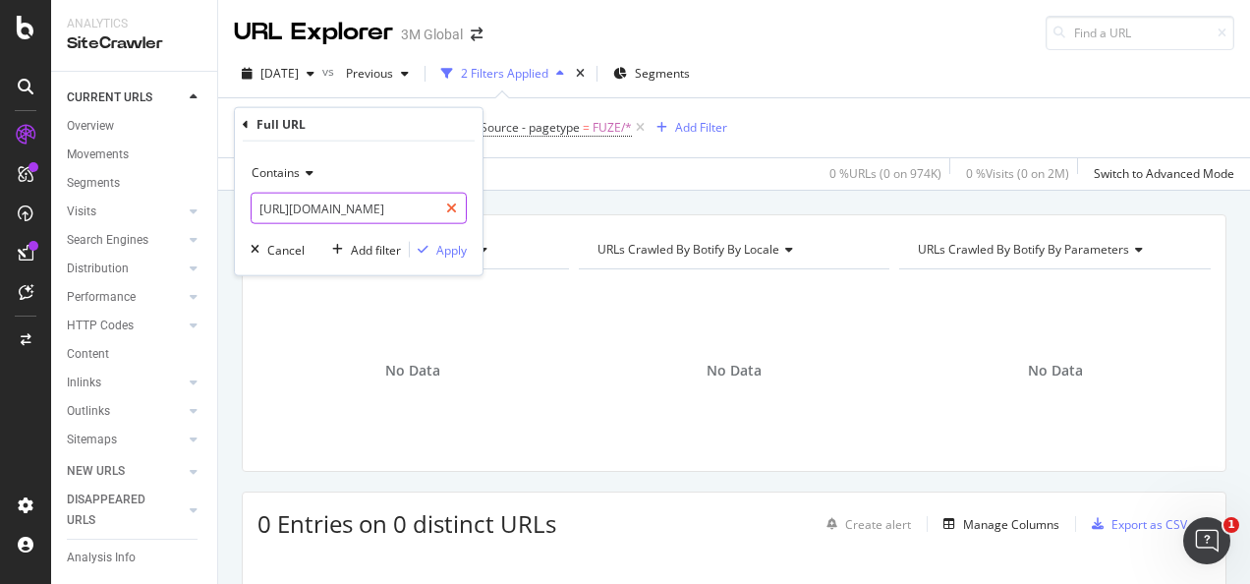
click at [458, 205] on div at bounding box center [451, 208] width 29 height 31
click at [434, 202] on input "text" at bounding box center [359, 208] width 214 height 31
paste input "[URL][DOMAIN_NAME]"
type input "[URL][DOMAIN_NAME]"
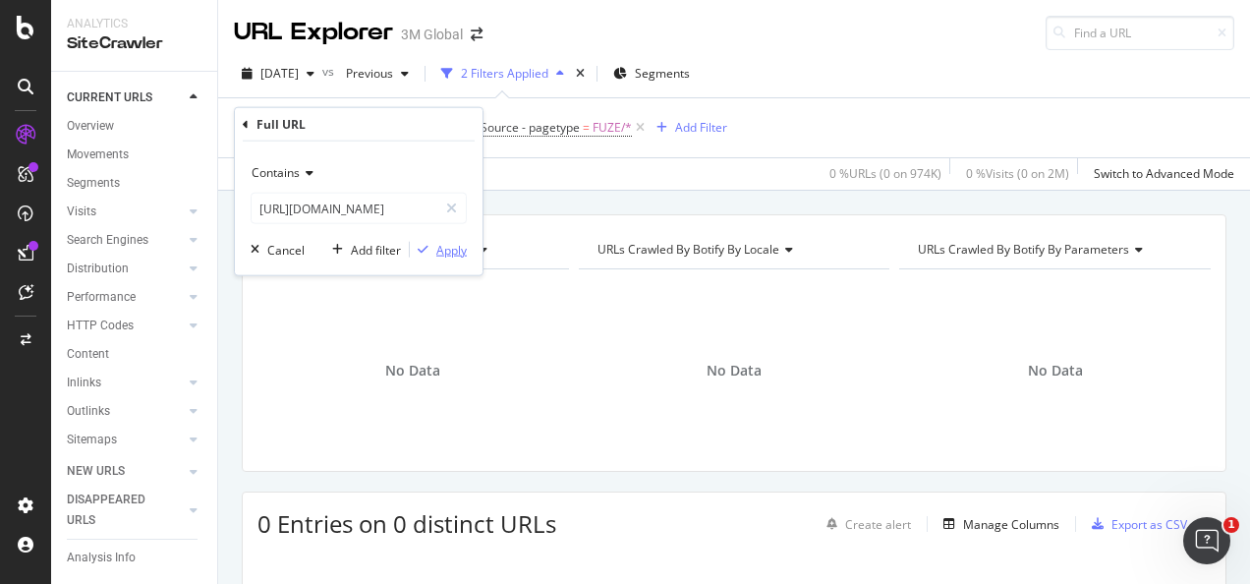
scroll to position [0, 0]
click at [450, 257] on div "Apply" at bounding box center [451, 249] width 30 height 17
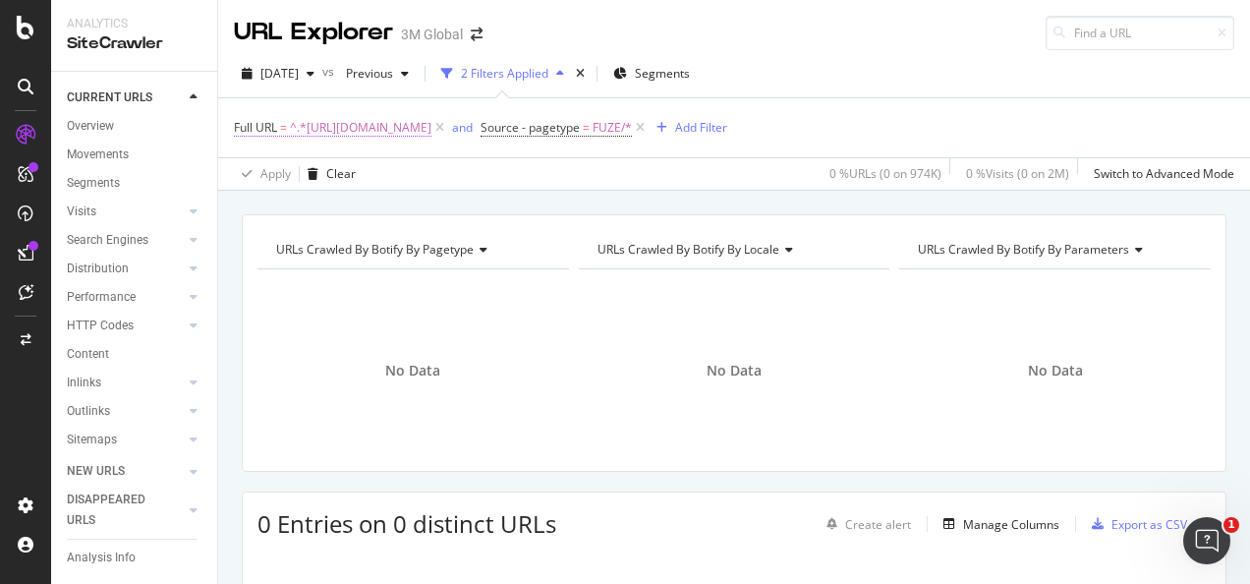
click at [431, 133] on span "^.*[URL][DOMAIN_NAME]" at bounding box center [361, 128] width 142 height 28
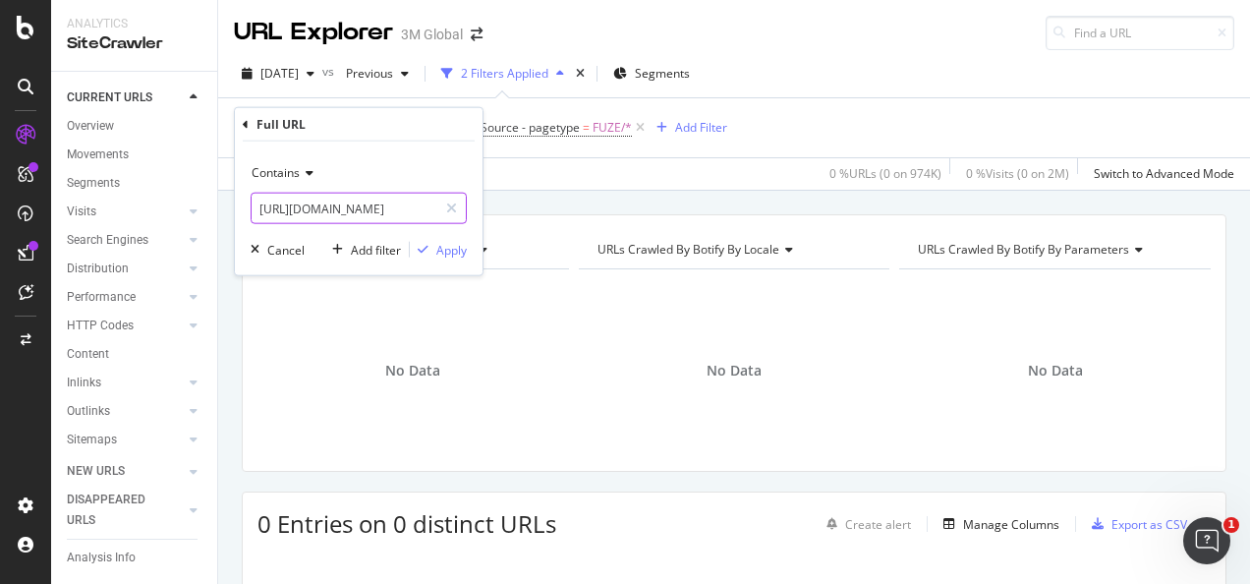
click at [456, 198] on div at bounding box center [451, 208] width 29 height 31
click at [417, 218] on input "text" at bounding box center [359, 208] width 214 height 31
paste input "[URL][DOMAIN_NAME]"
type input "[URL][DOMAIN_NAME]"
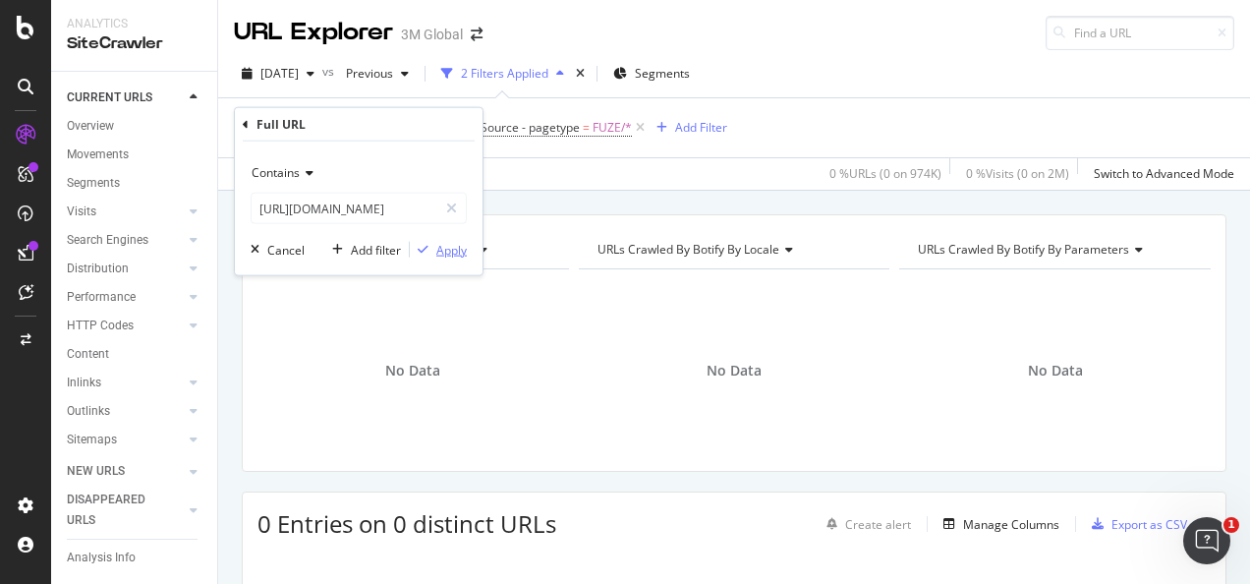
scroll to position [0, 0]
click at [434, 241] on div "Apply" at bounding box center [438, 250] width 57 height 18
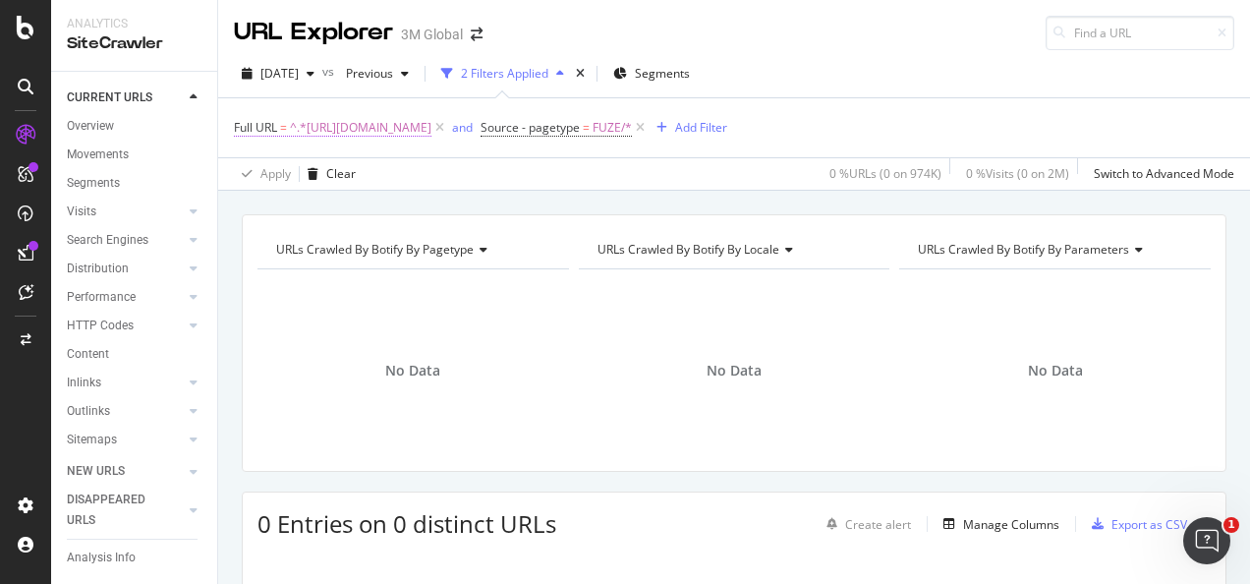
click at [431, 127] on span "^.*[URL][DOMAIN_NAME]" at bounding box center [361, 128] width 142 height 28
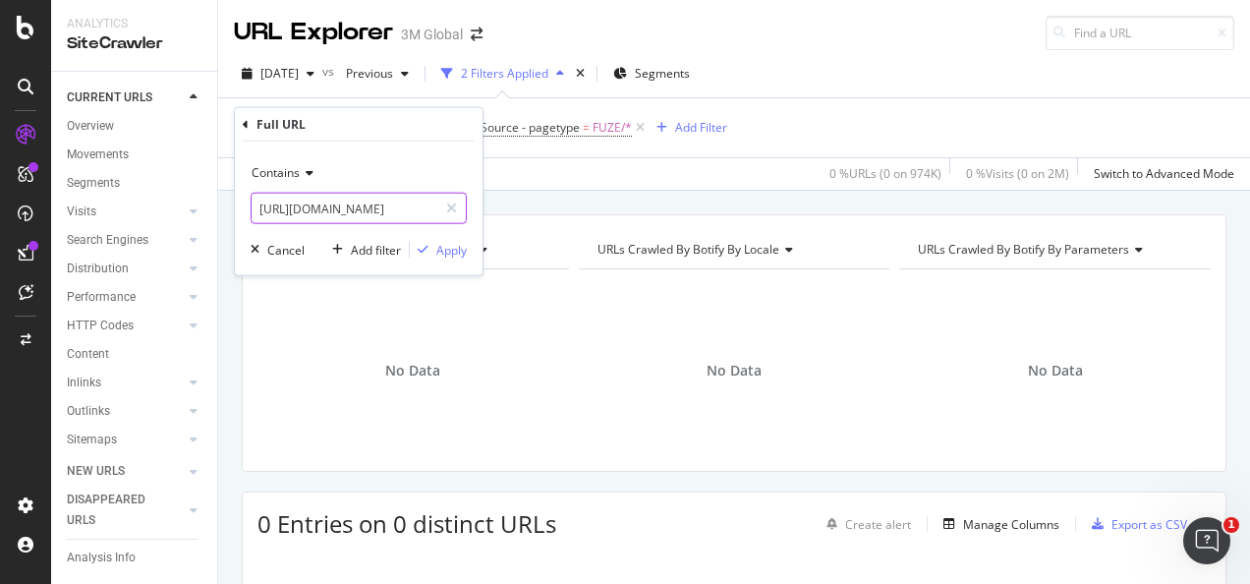
drag, startPoint x: 451, startPoint y: 211, endPoint x: 434, endPoint y: 206, distance: 17.4
click at [450, 210] on icon at bounding box center [451, 208] width 11 height 14
click at [406, 205] on input "text" at bounding box center [359, 208] width 214 height 31
paste input "[URL][DOMAIN_NAME]"
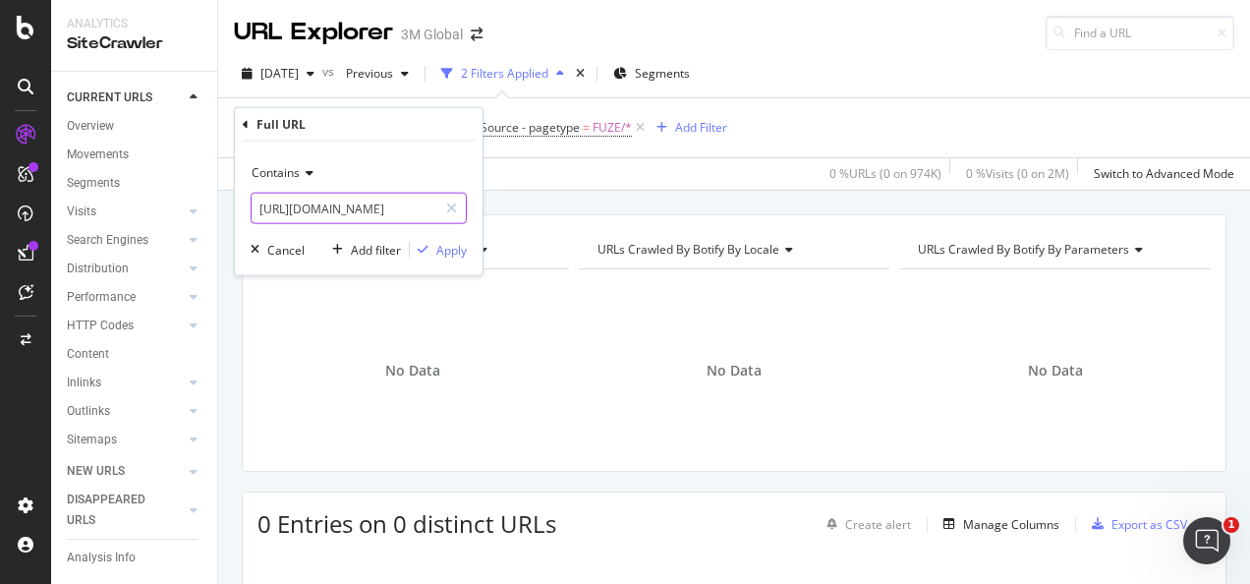
type input "[URL][DOMAIN_NAME]"
click at [439, 252] on div "Apply" at bounding box center [451, 249] width 30 height 17
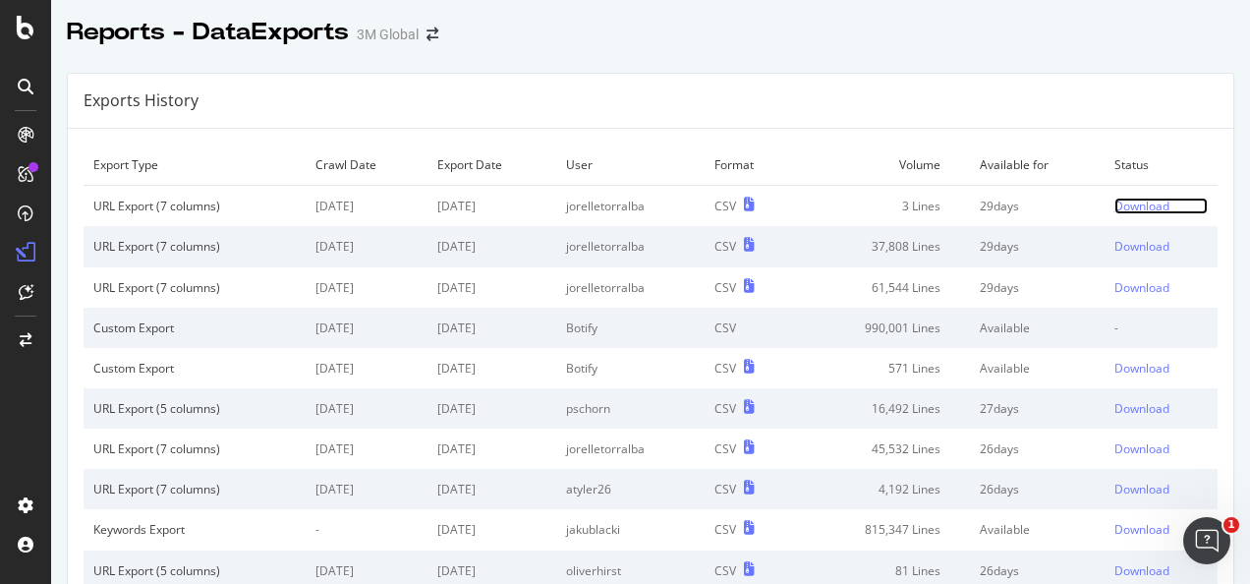
click at [1115, 208] on div "Download" at bounding box center [1142, 206] width 55 height 17
